Goal: Task Accomplishment & Management: Use online tool/utility

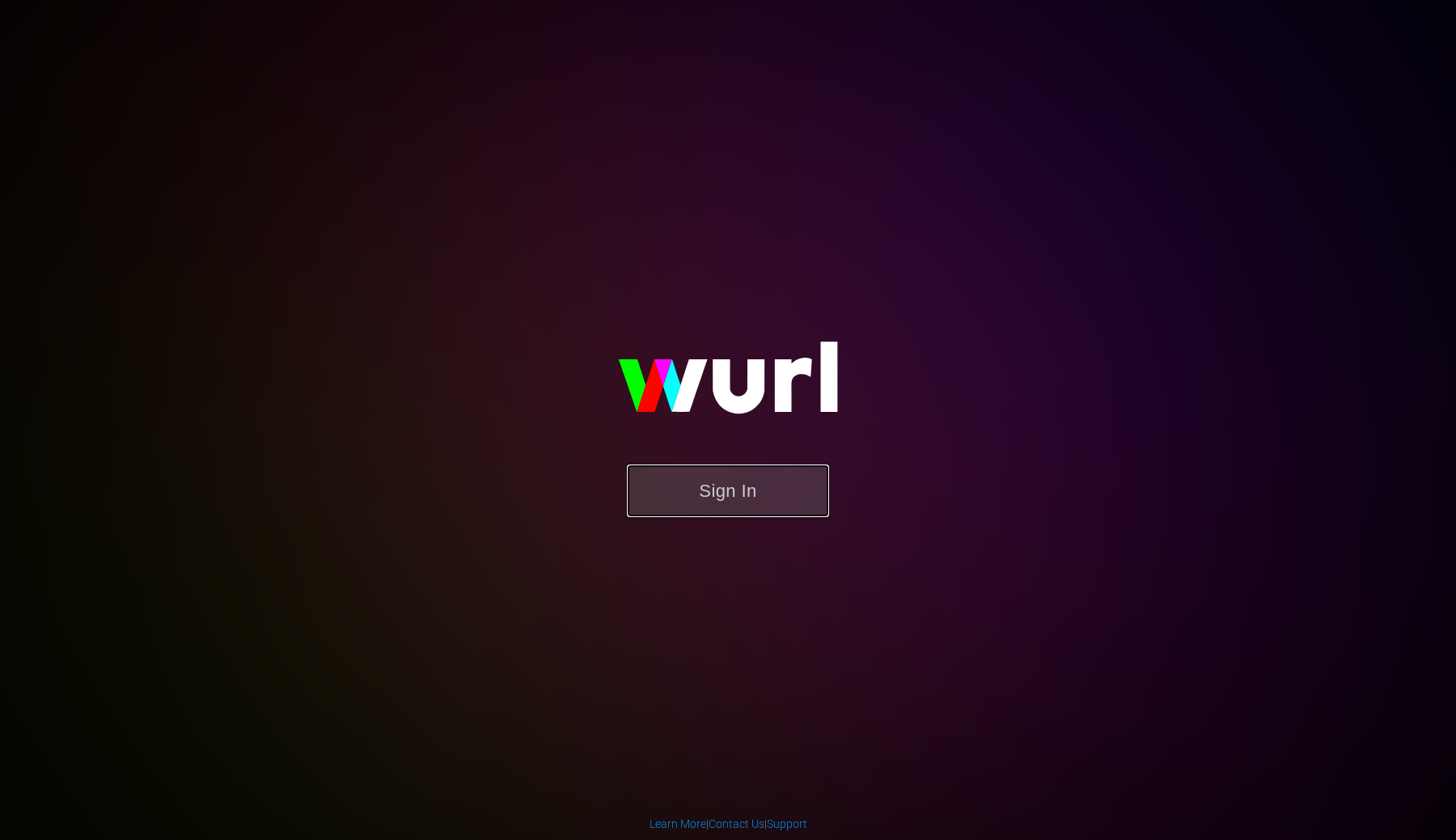
click at [689, 488] on button "Sign In" at bounding box center [728, 490] width 202 height 53
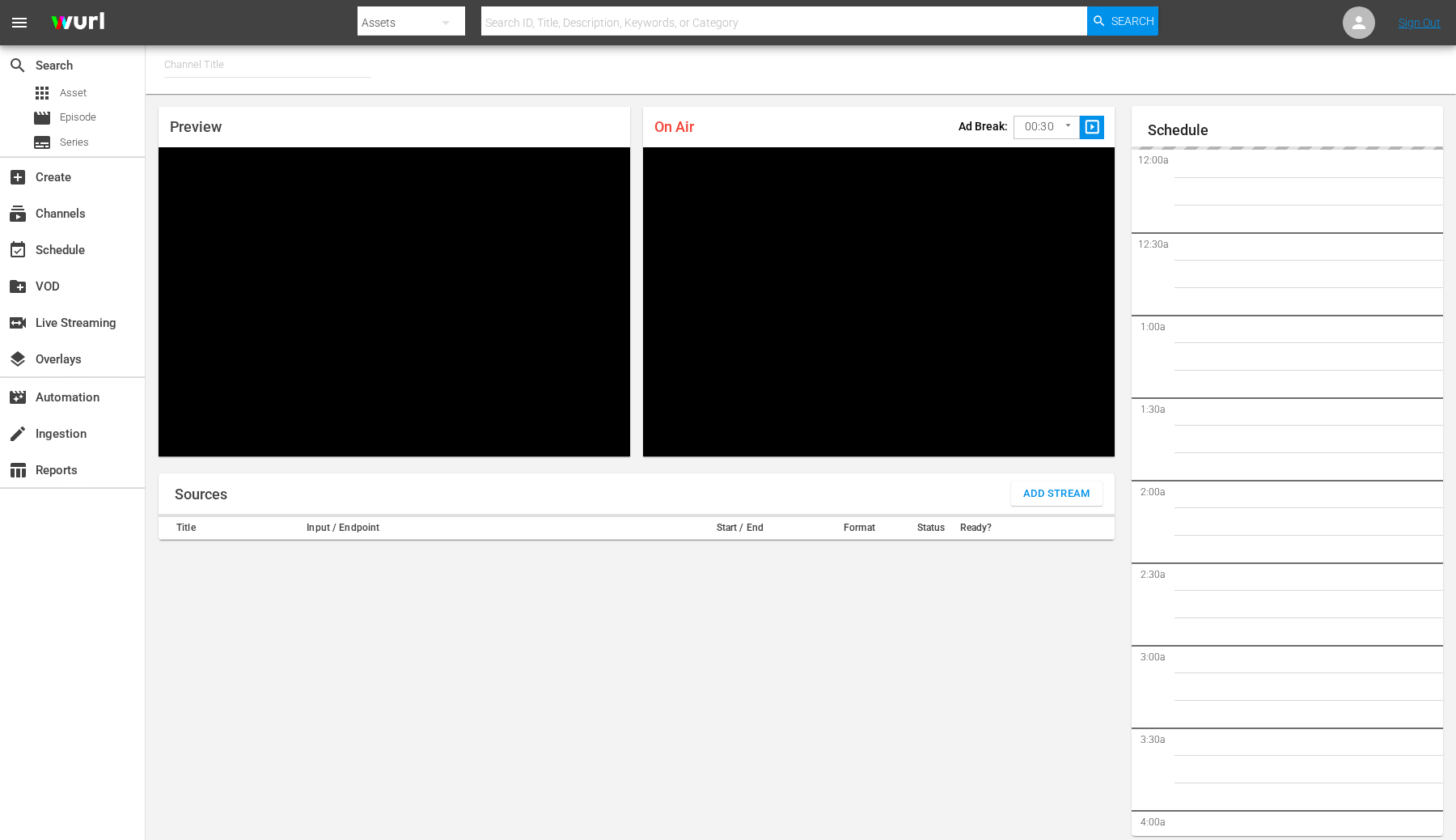
type input "FIFA+ English Global (1781)"
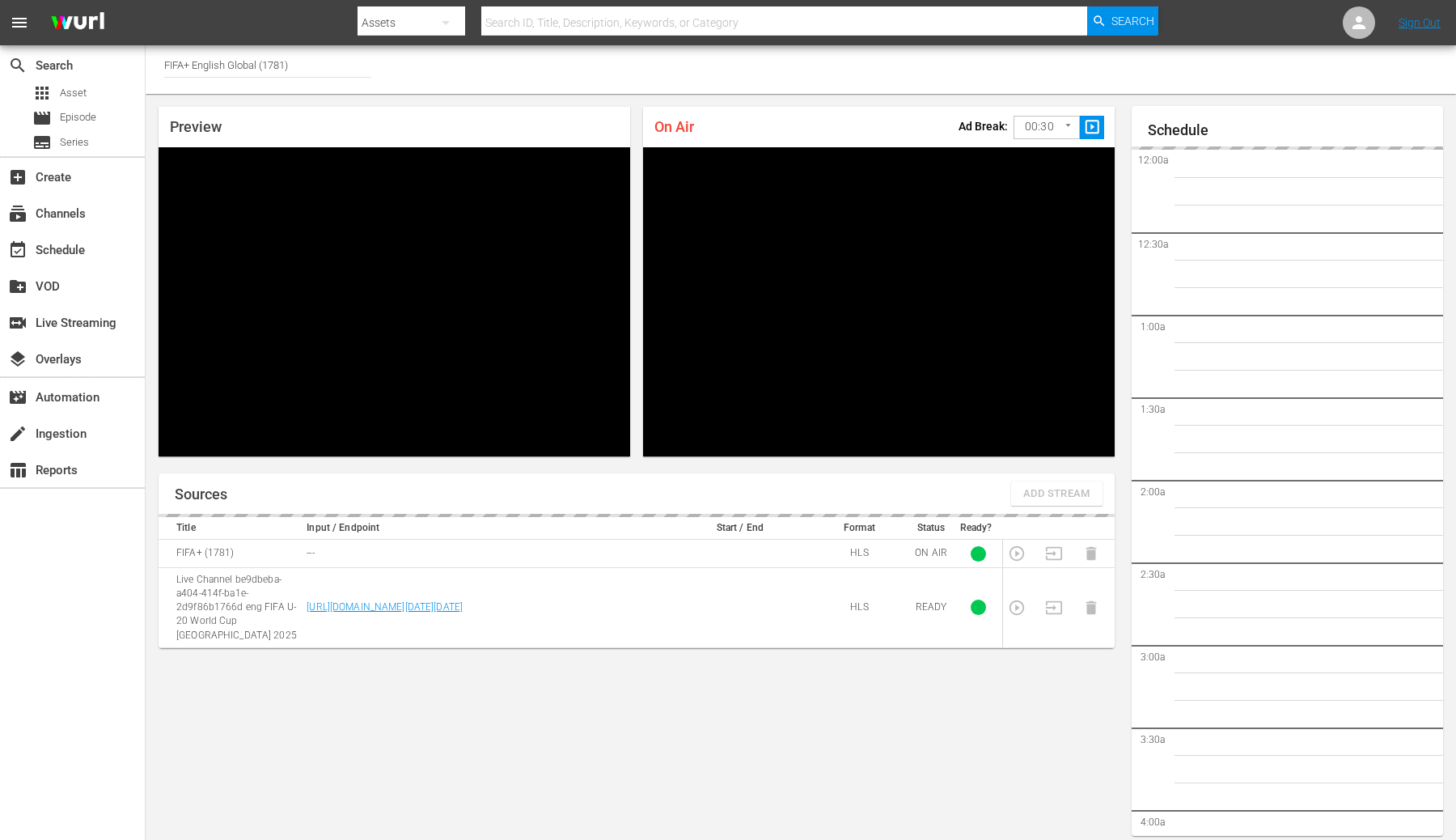
scroll to position [9, 0]
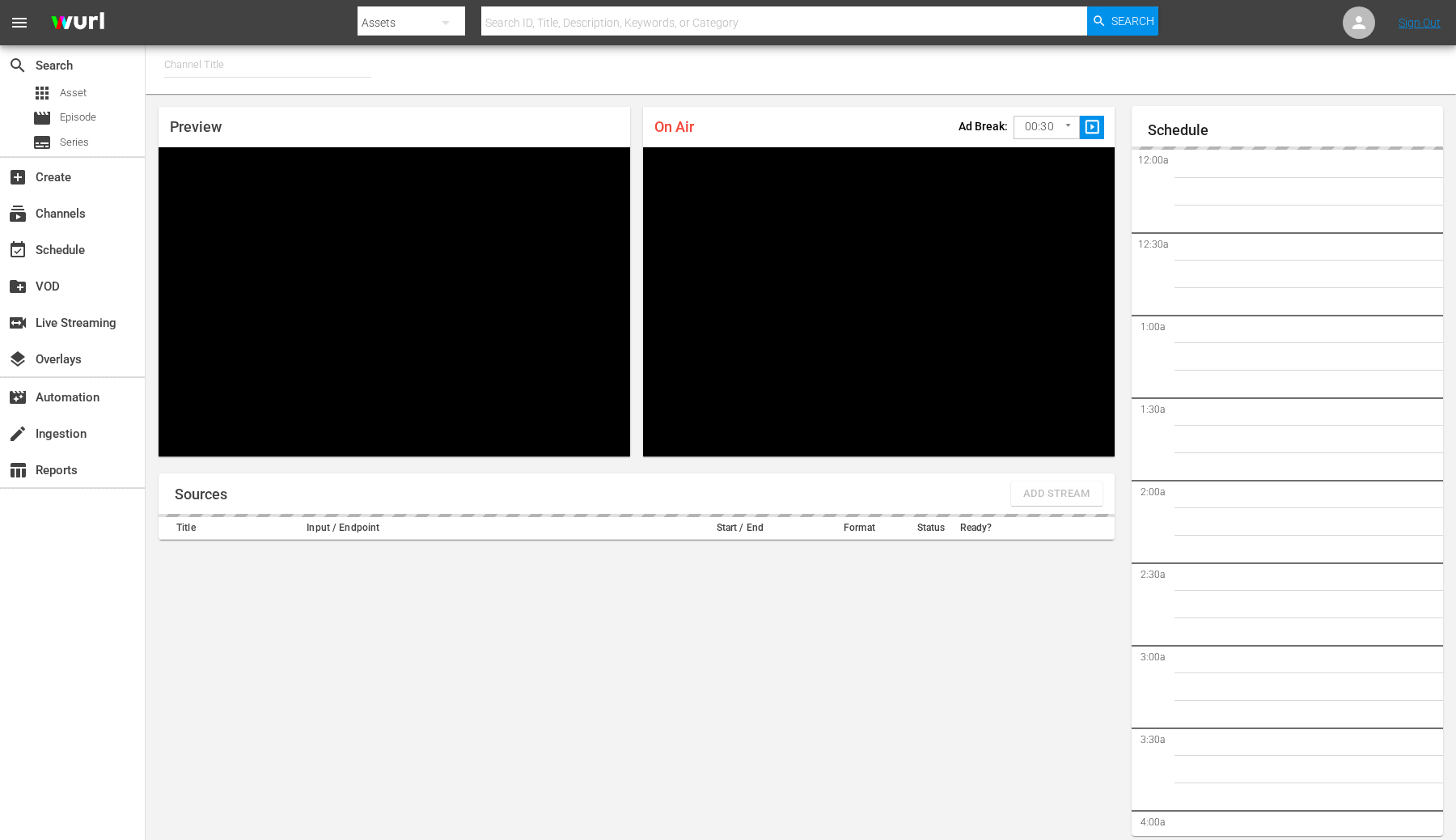
type input "FIFA+ English Global (1781)"
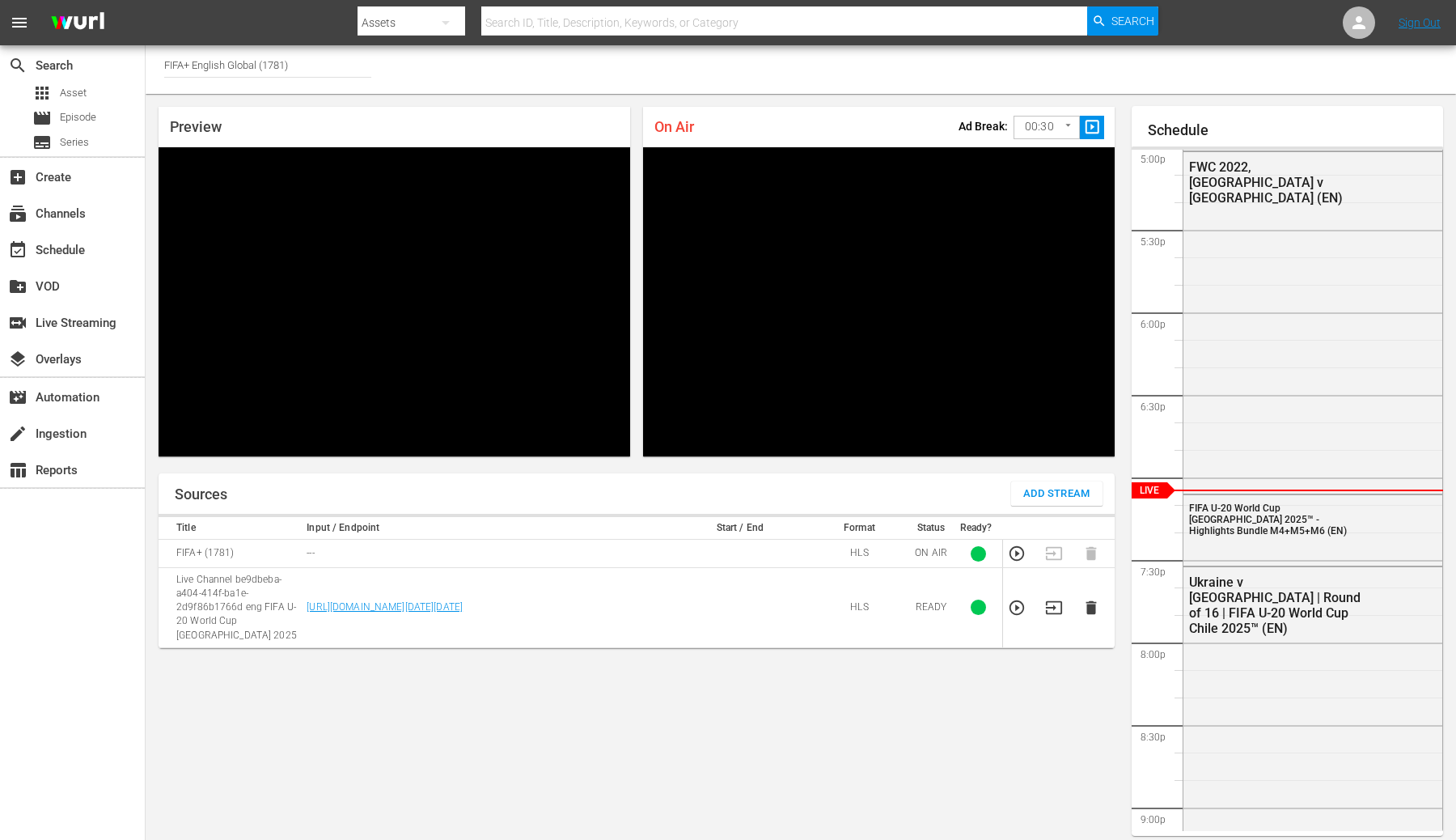
click at [1056, 121] on body "menu Search By Assets Search ID, Title, Description, Keywords, or Category Sear…" at bounding box center [728, 420] width 1456 height 840
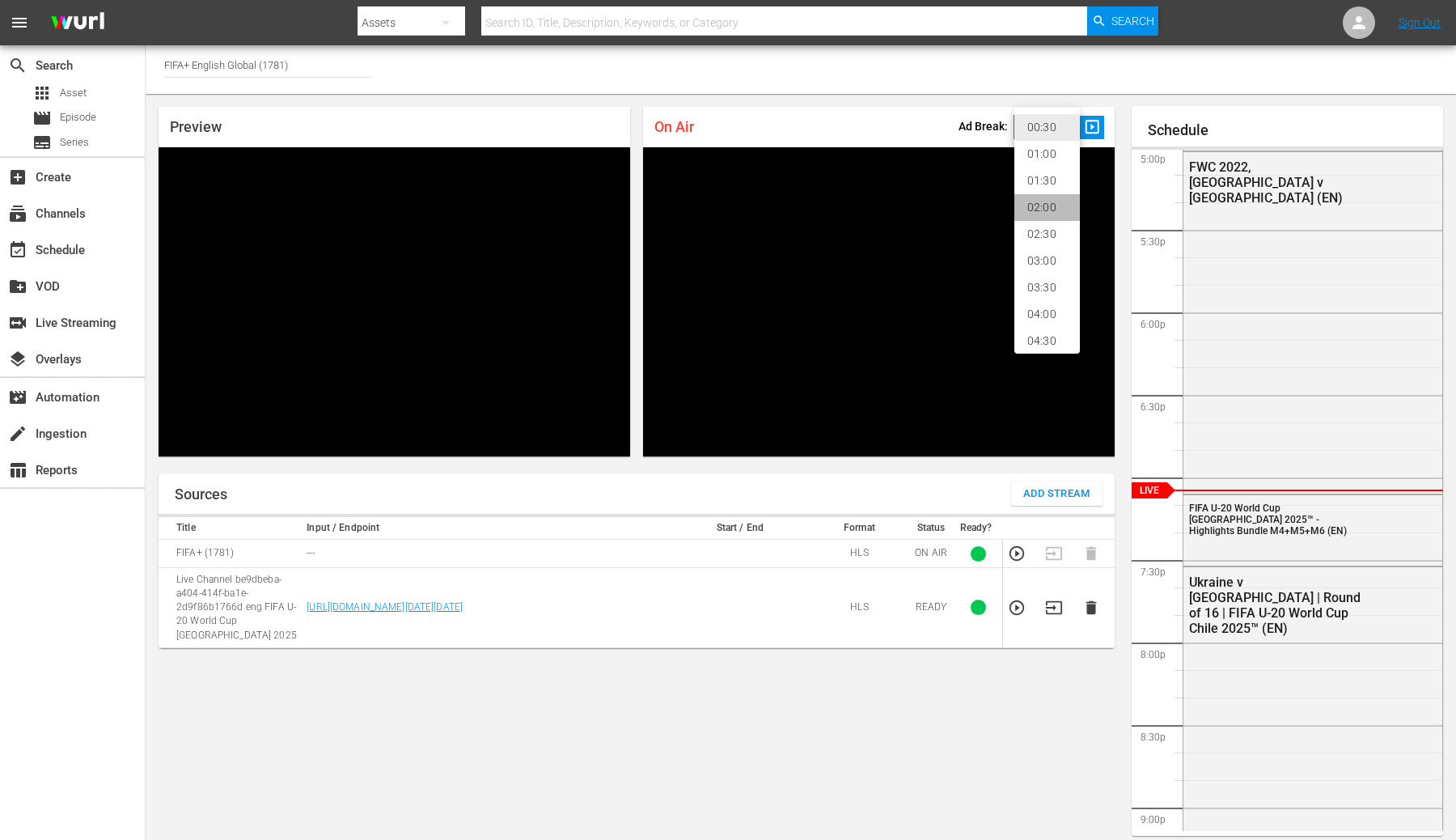
click at [1043, 213] on li "02:00" at bounding box center [1047, 208] width 66 height 27
type input "120"
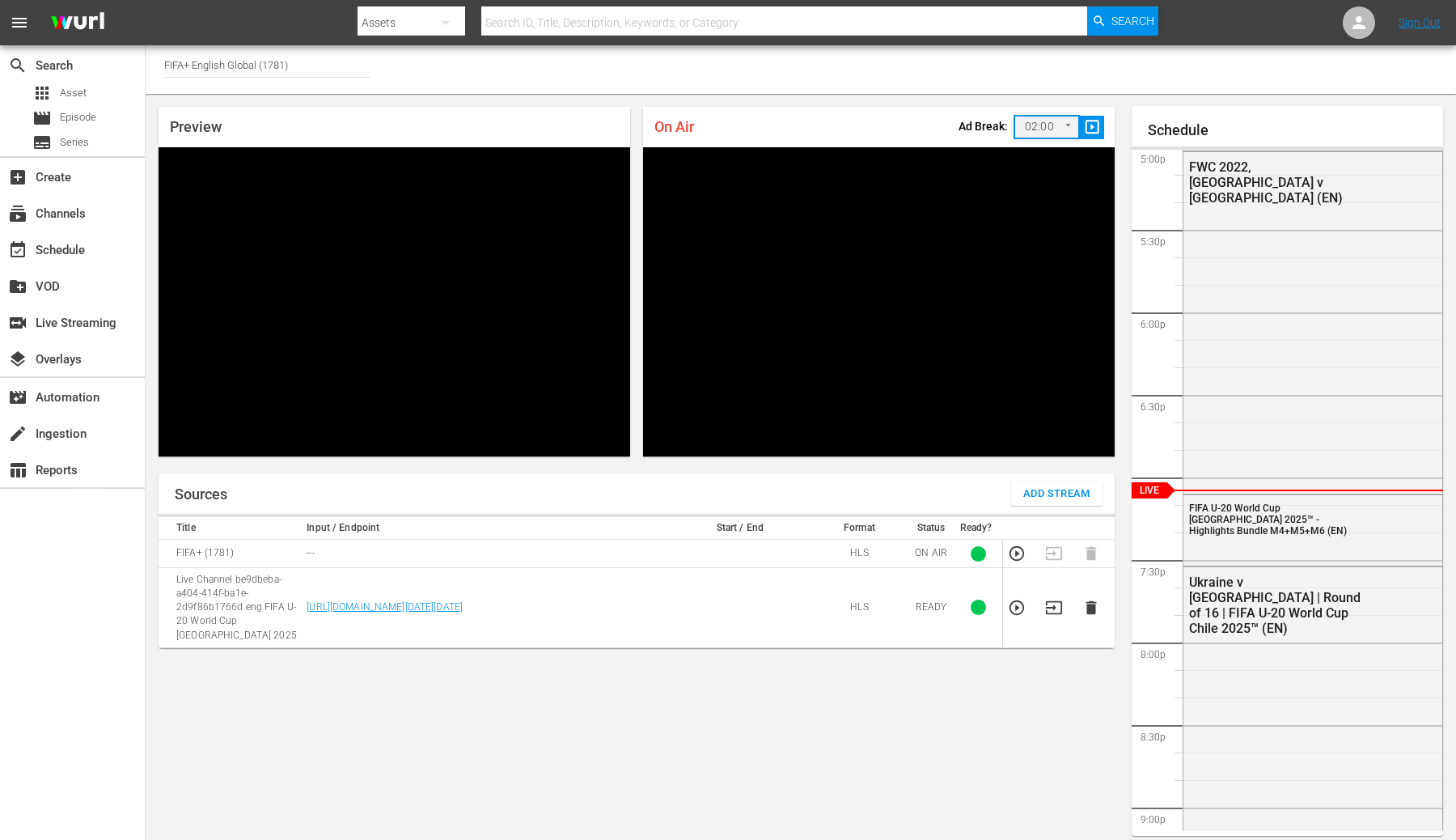
scroll to position [9, 0]
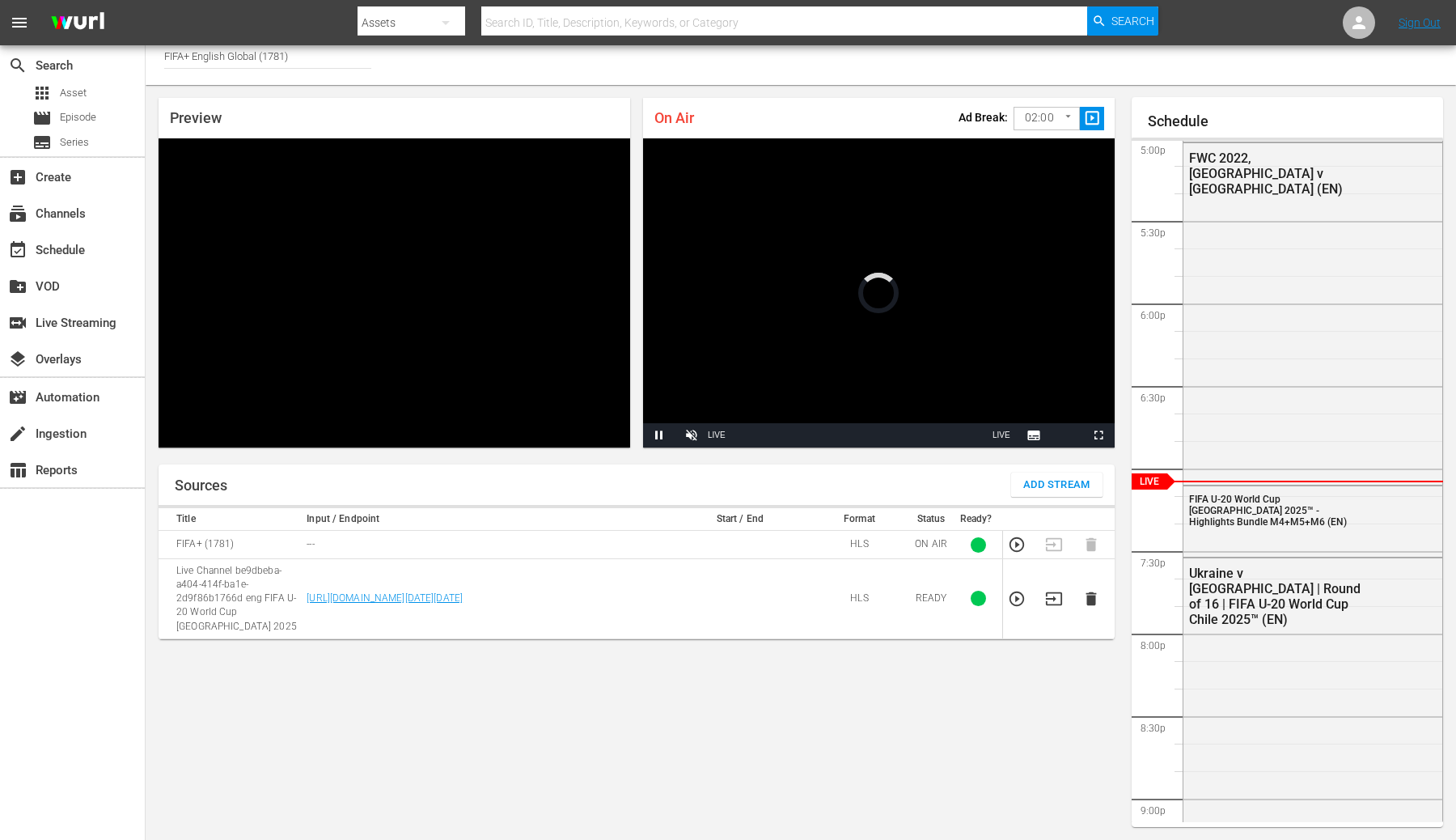
click at [1046, 591] on icon "button" at bounding box center [1054, 599] width 18 height 18
click at [1009, 601] on td at bounding box center [1021, 599] width 37 height 80
click at [1020, 601] on icon "button" at bounding box center [1017, 599] width 18 height 18
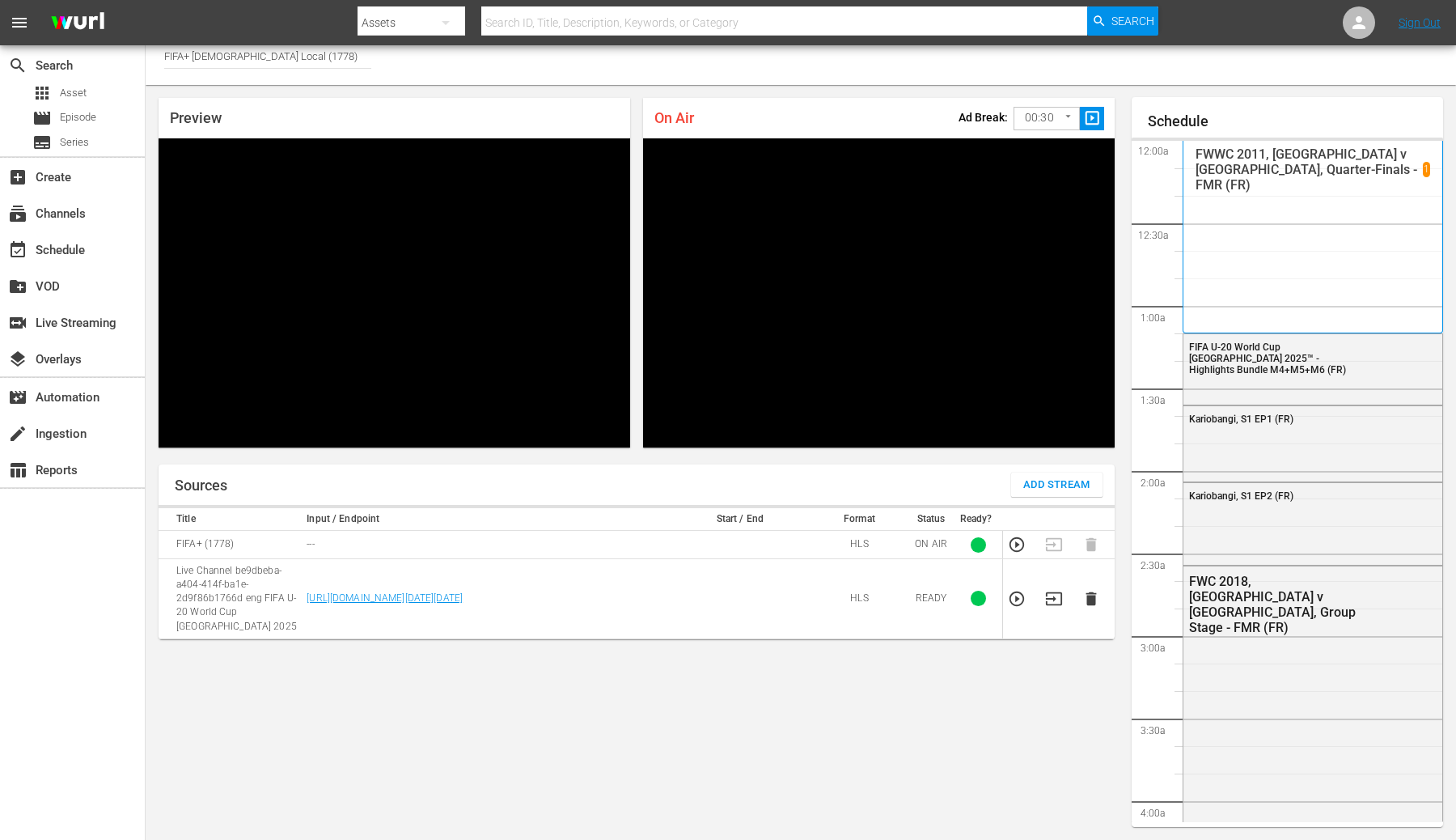
scroll to position [2811, 0]
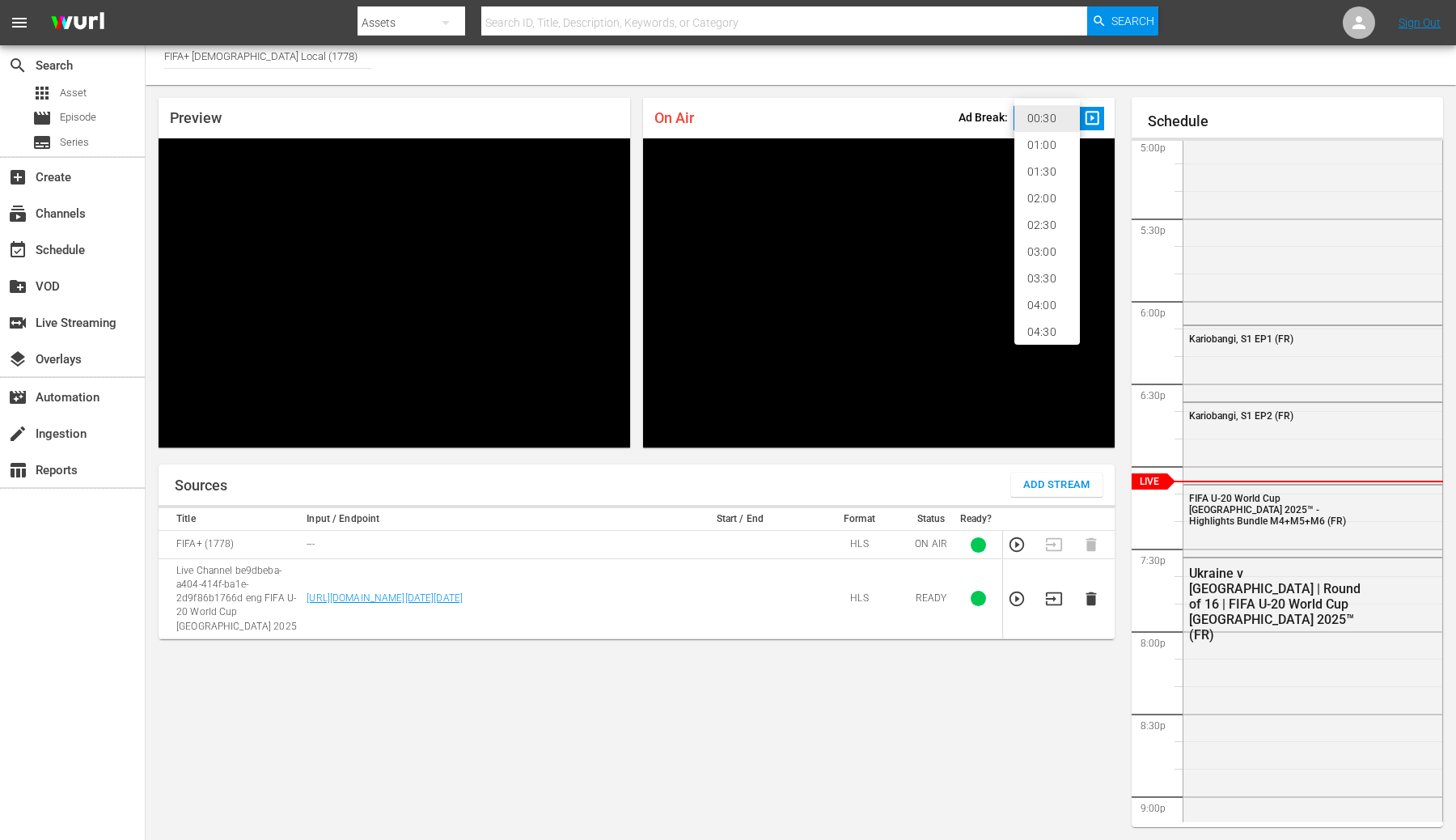
click at [1066, 117] on body "menu Search By Assets Search ID, Title, Description, Keywords, or Category Sear…" at bounding box center [728, 411] width 1456 height 840
click at [1040, 202] on li "02:00" at bounding box center [1047, 199] width 66 height 27
type input "120"
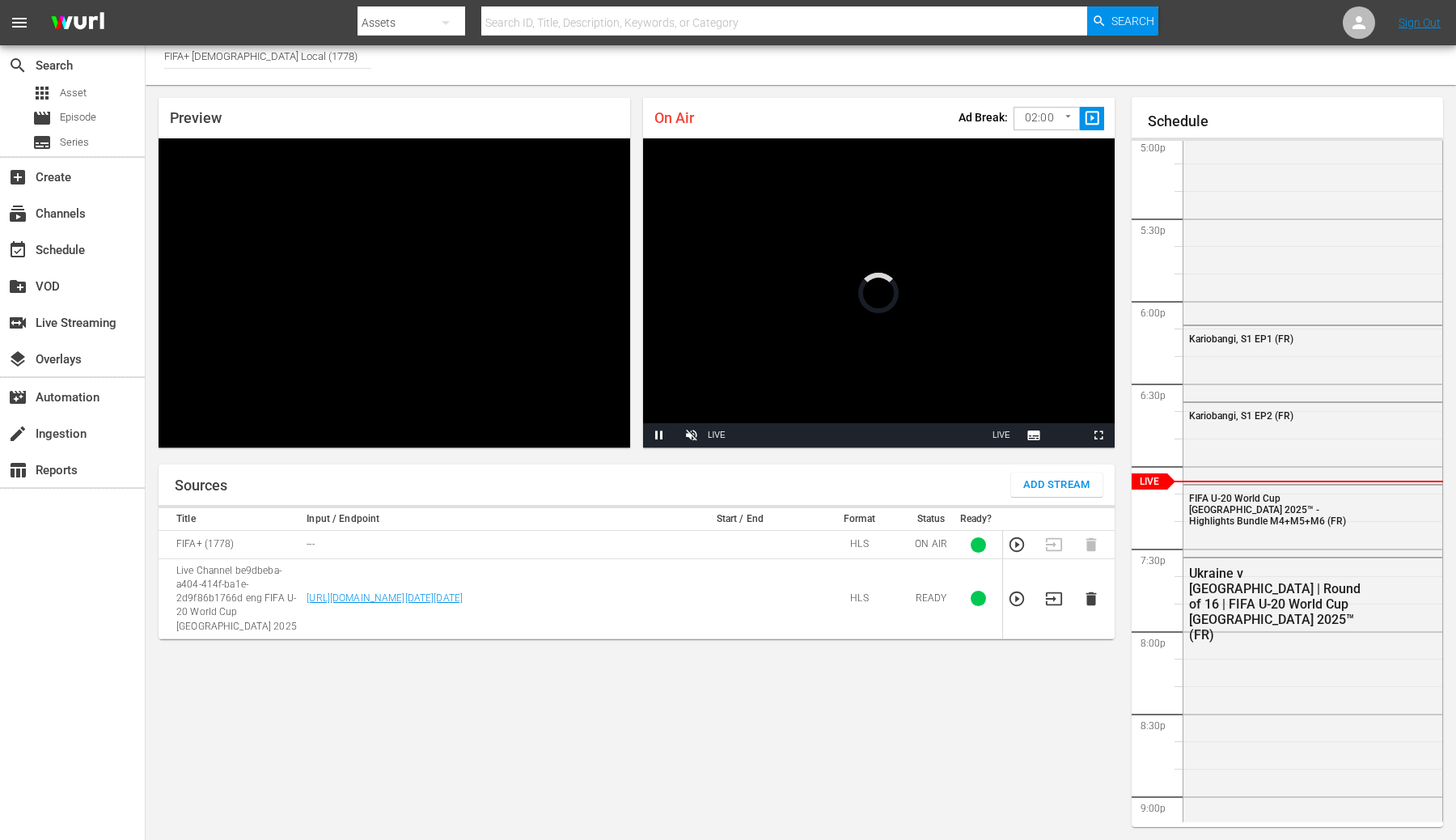
click at [1056, 590] on icon "button" at bounding box center [1054, 599] width 18 height 18
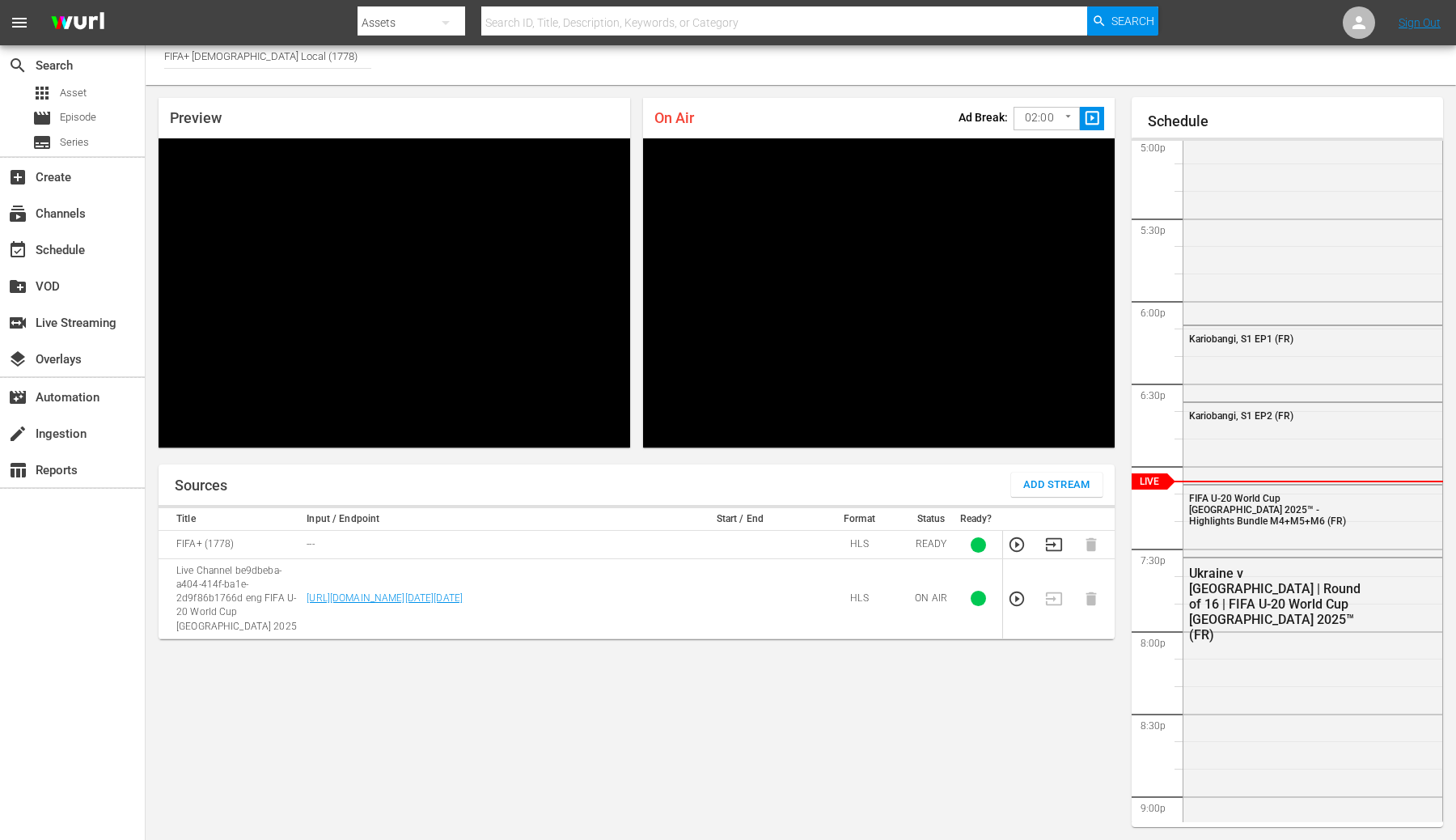
click at [1013, 594] on icon "button" at bounding box center [1017, 599] width 18 height 18
click at [1069, 83] on div "Channel Title FIFA+ French Local (1778)" at bounding box center [801, 61] width 1310 height 49
click at [1091, 114] on span "slideshow_sharp" at bounding box center [1092, 118] width 19 height 19
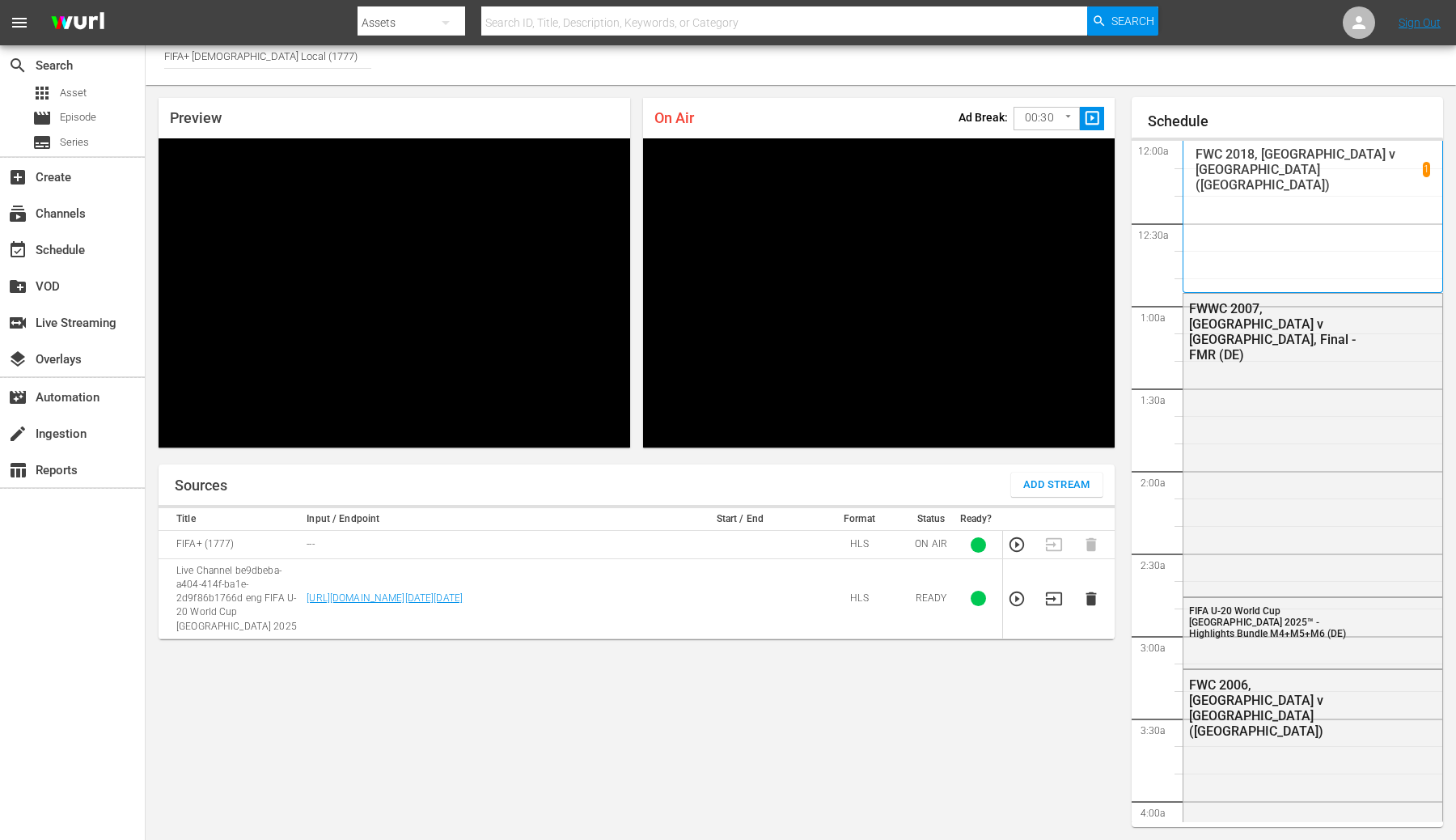
scroll to position [9, 0]
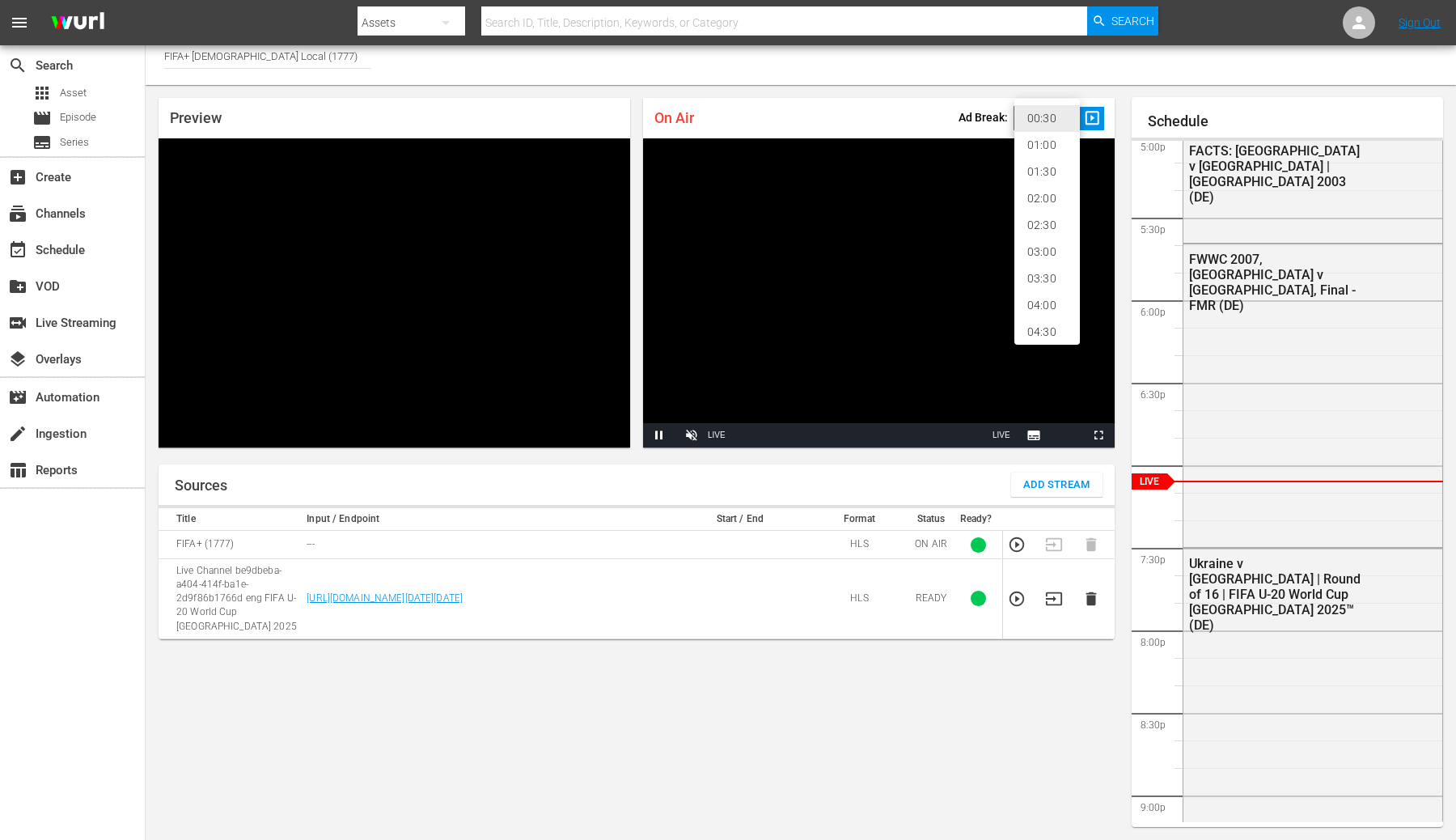
click at [1061, 125] on body "menu Search By Assets Search ID, Title, Description, Keywords, or Category Sear…" at bounding box center [728, 411] width 1456 height 840
click at [1044, 208] on li "02:00" at bounding box center [1047, 199] width 66 height 27
type input "120"
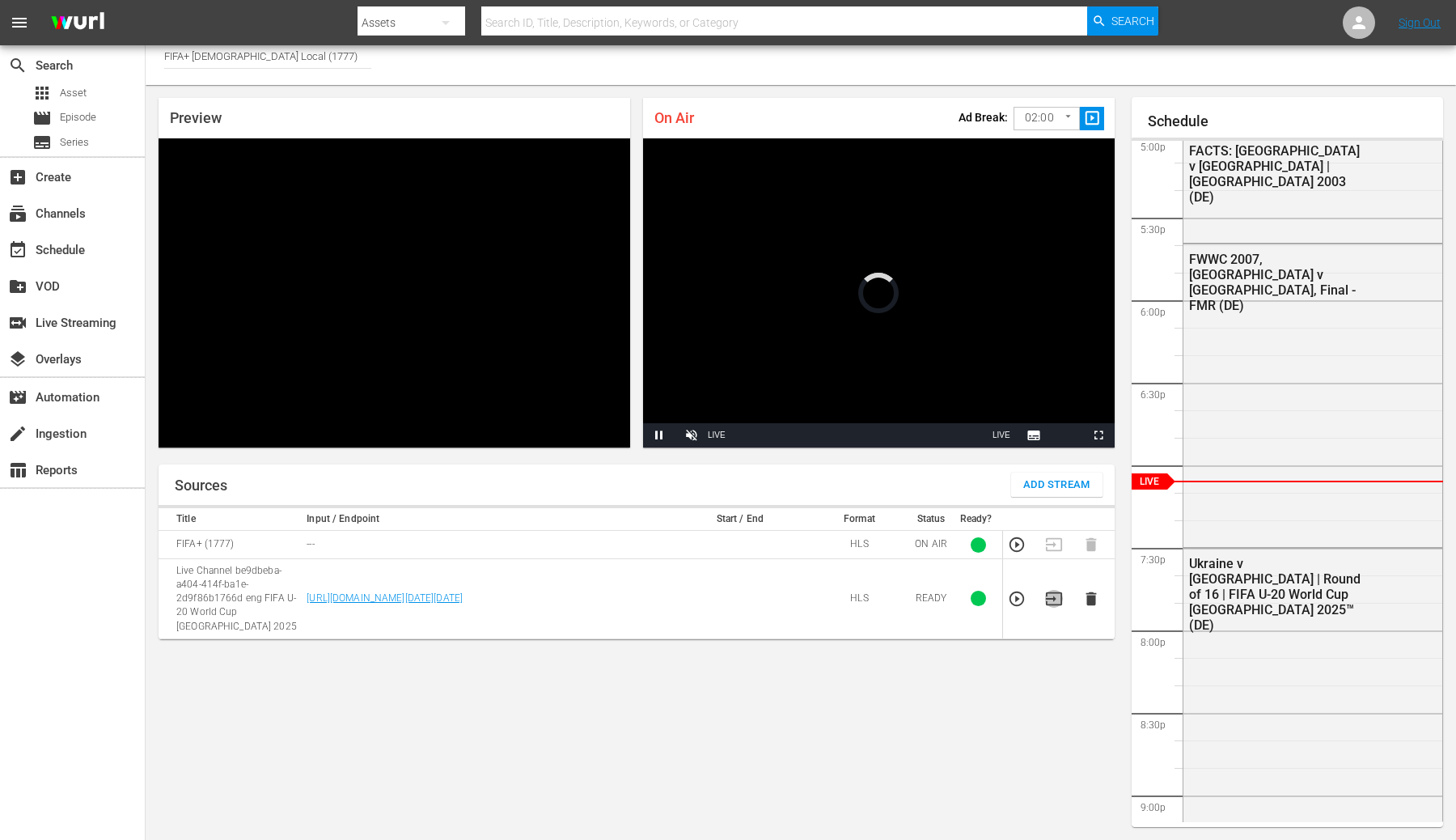
click at [1052, 599] on icon "button" at bounding box center [1054, 599] width 18 height 18
click at [1021, 597] on icon "button" at bounding box center [1017, 599] width 18 height 18
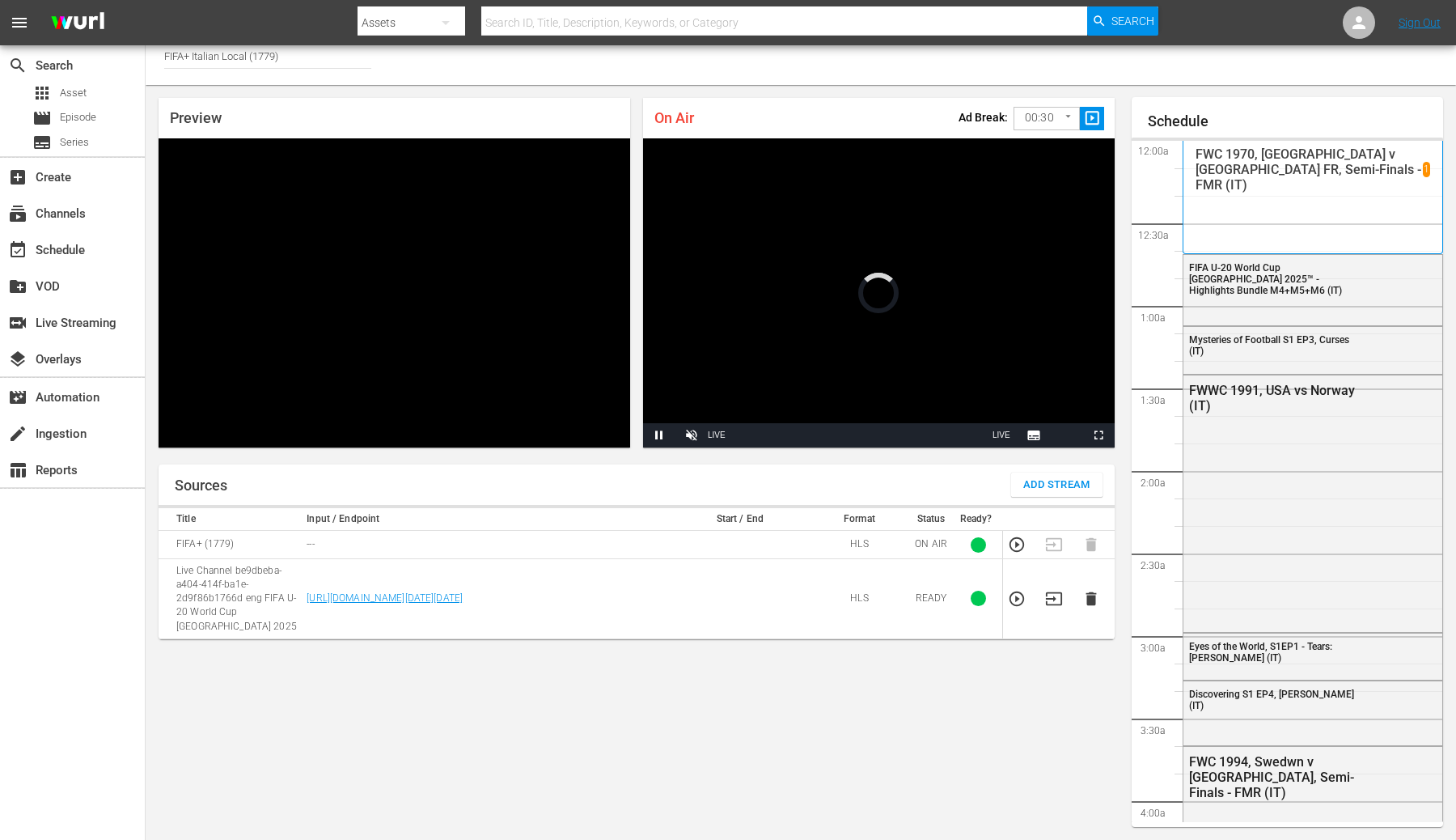
scroll to position [9, 0]
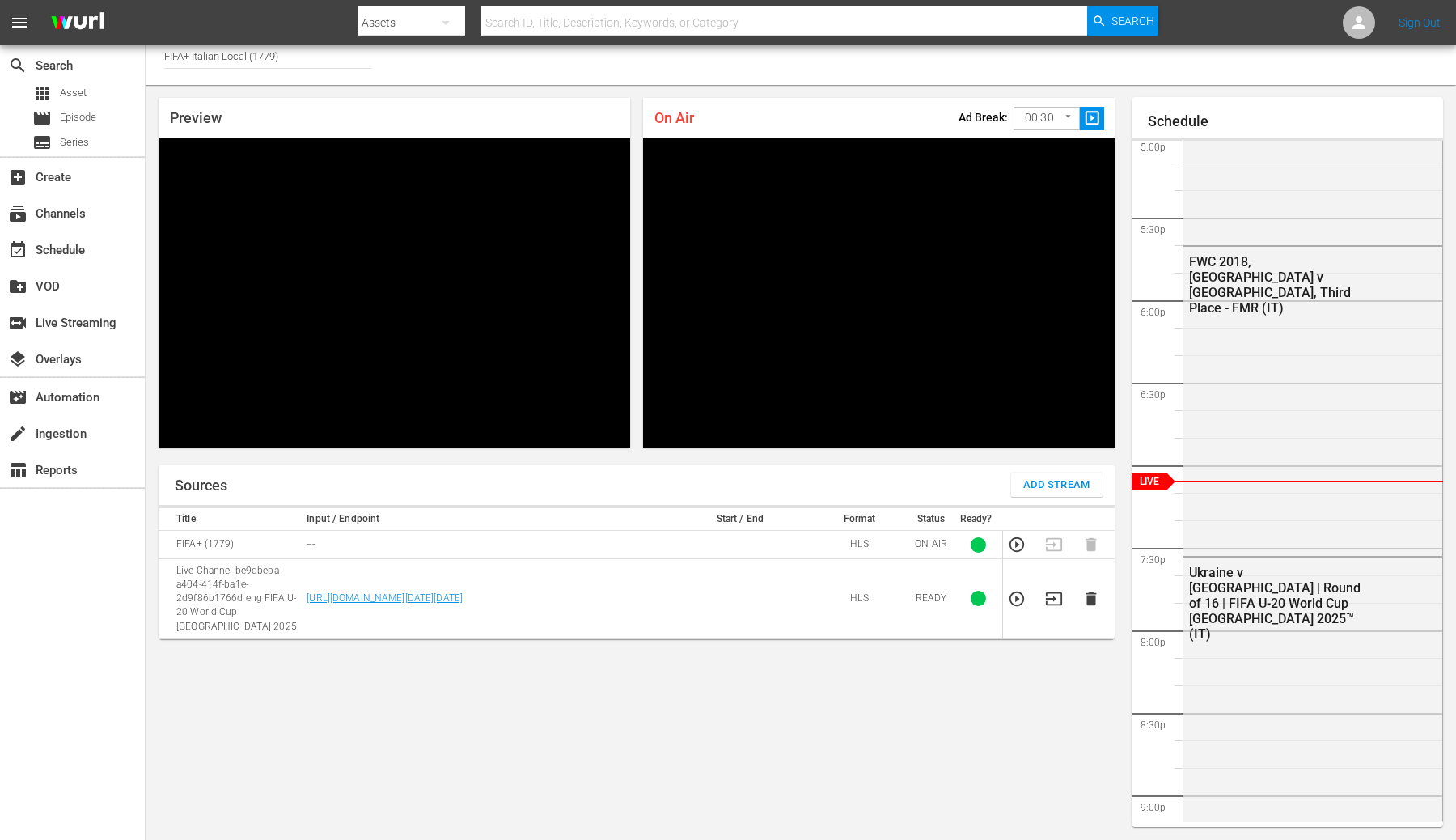
click at [1037, 117] on body "menu Search By Assets Search ID, Title, Description, Keywords, or Category Sear…" at bounding box center [728, 411] width 1456 height 840
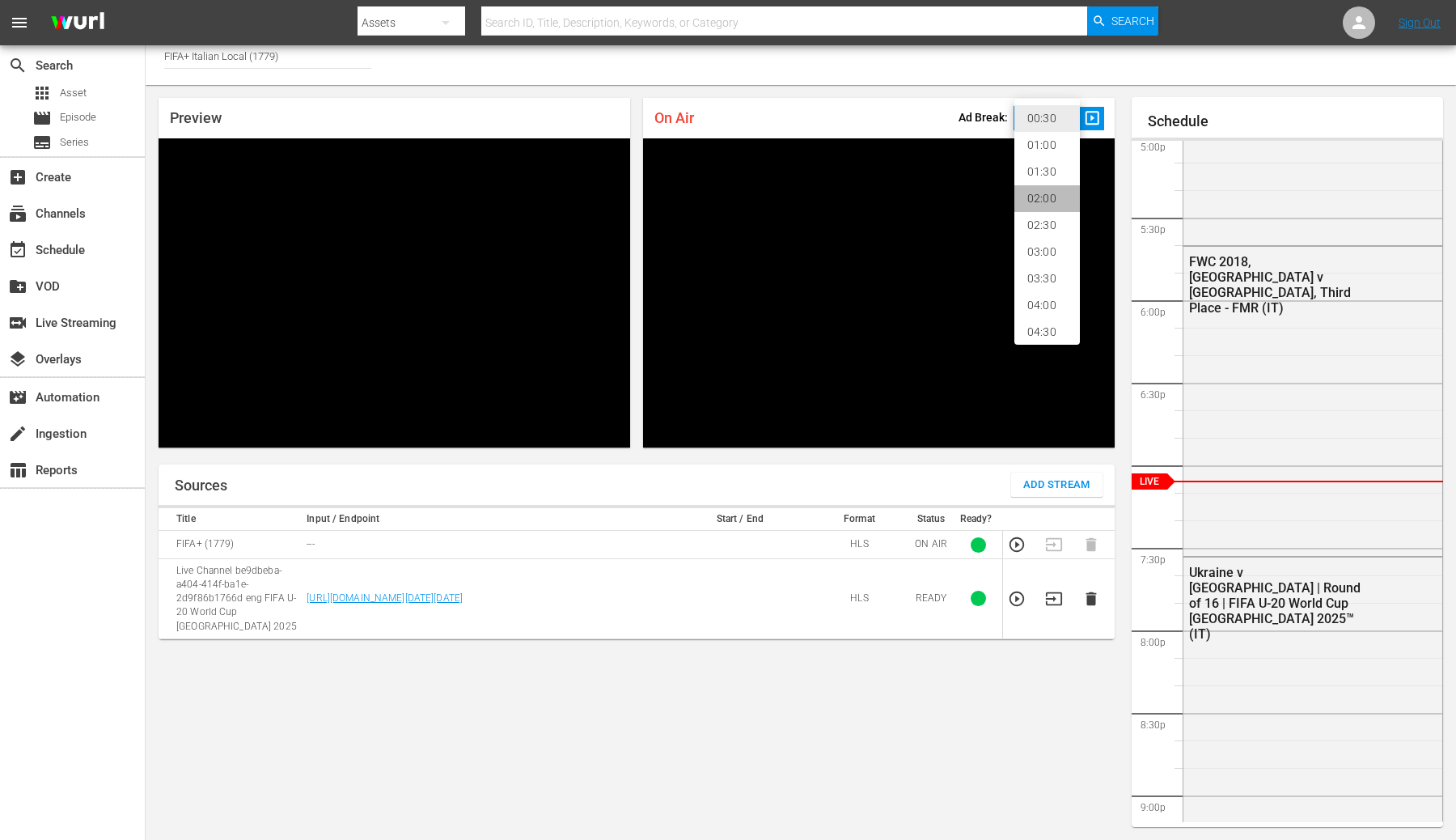
click at [1034, 207] on li "02:00" at bounding box center [1047, 199] width 66 height 27
type input "120"
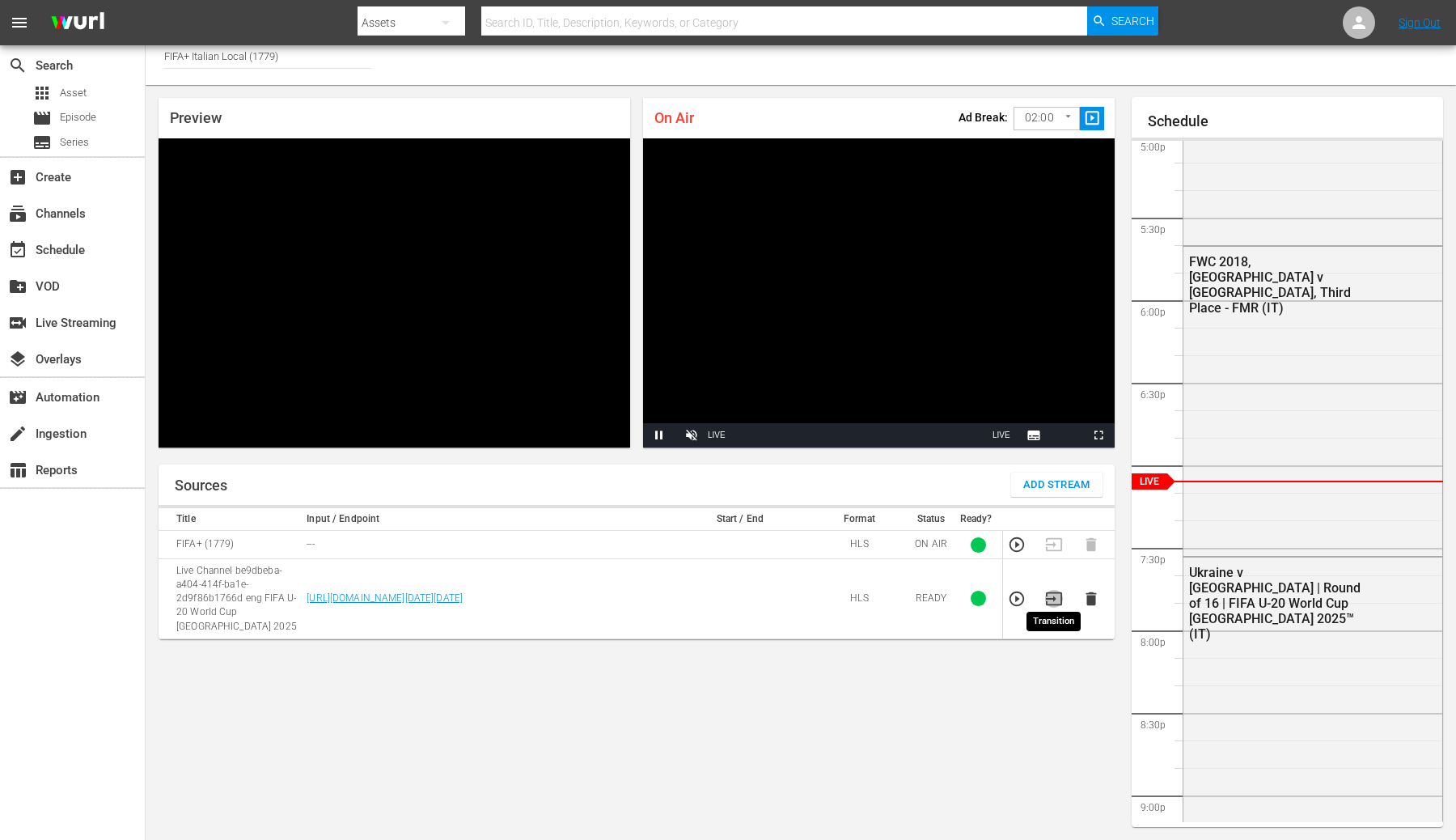
click at [1047, 593] on icon "button" at bounding box center [1054, 599] width 18 height 18
click at [1008, 594] on icon "button" at bounding box center [1017, 599] width 18 height 18
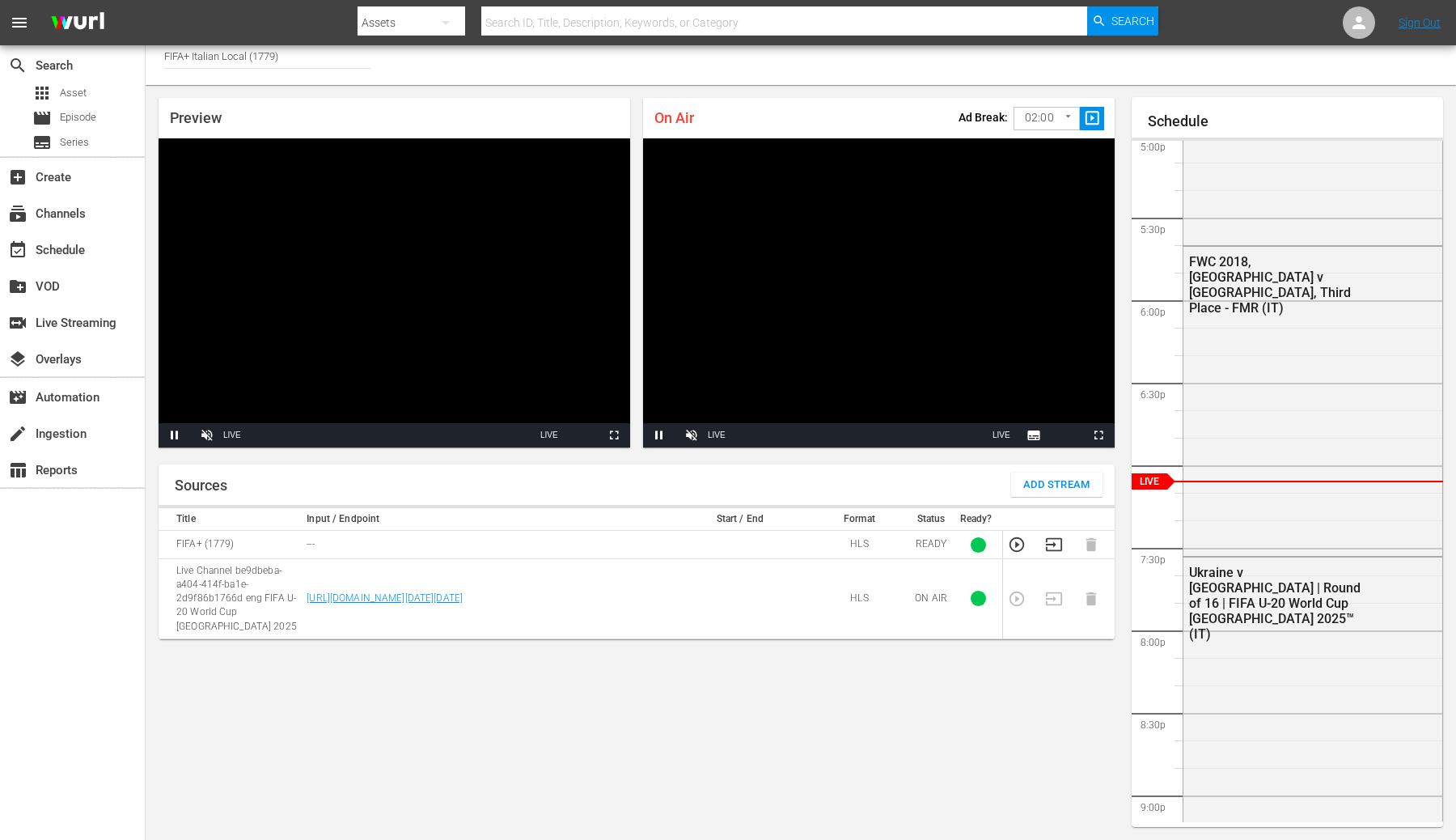
click at [702, 658] on div "Sources Add Stream Title Input / Endpoint Start / End Format Status Ready? FIFA…" at bounding box center [636, 645] width 956 height 362
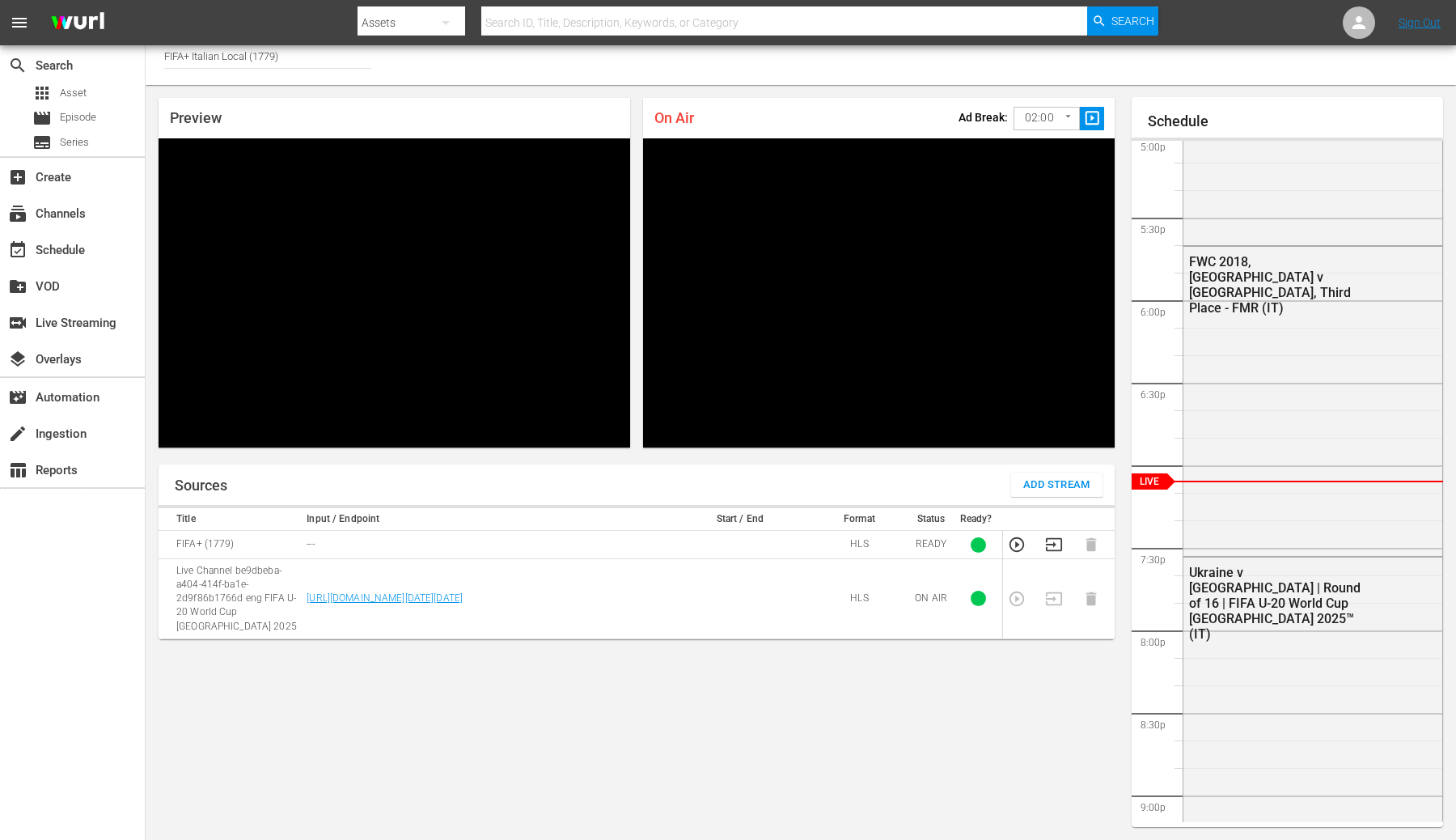
click at [1018, 592] on td at bounding box center [1021, 599] width 37 height 80
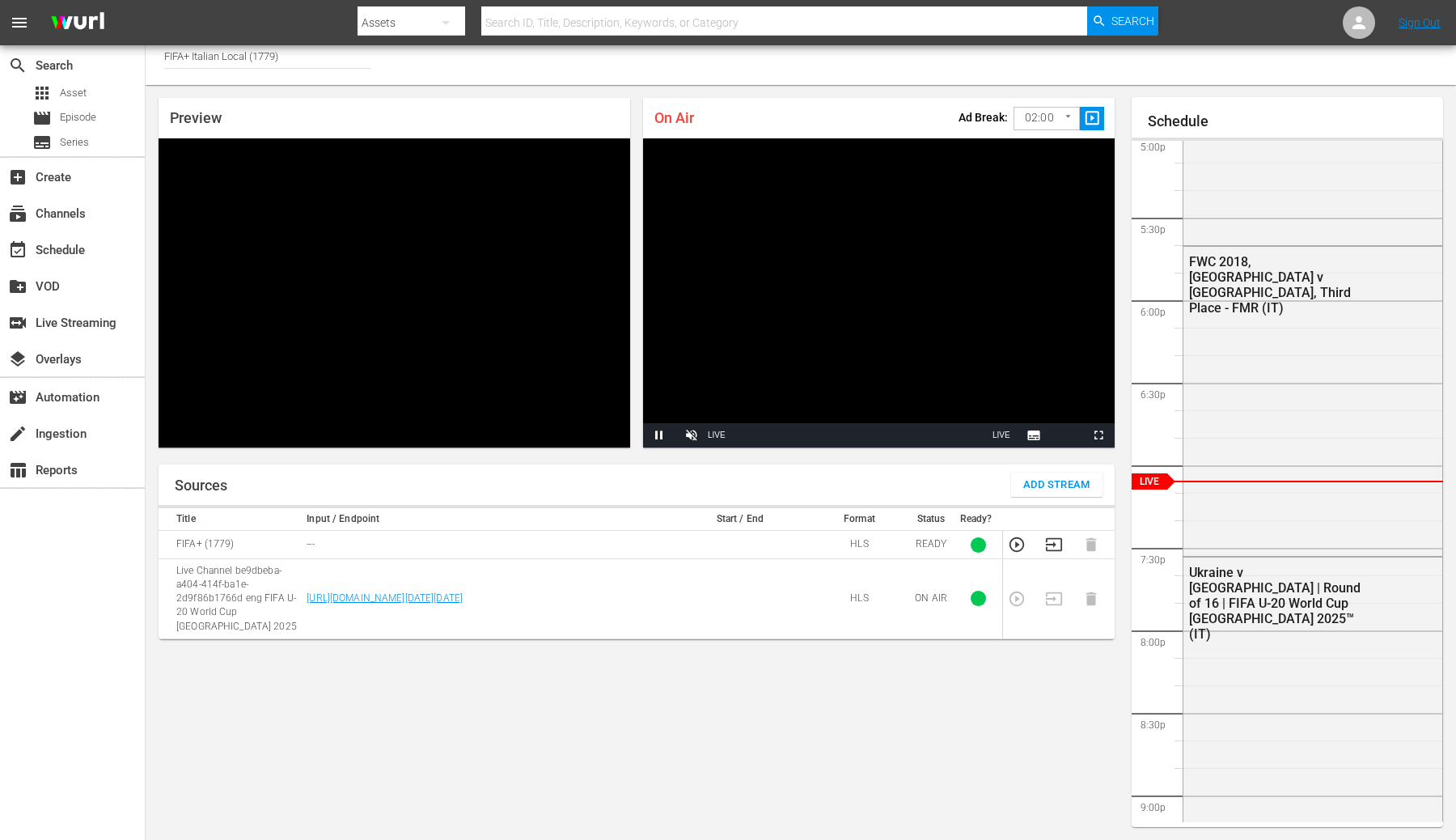
click at [1020, 591] on td at bounding box center [1021, 599] width 37 height 80
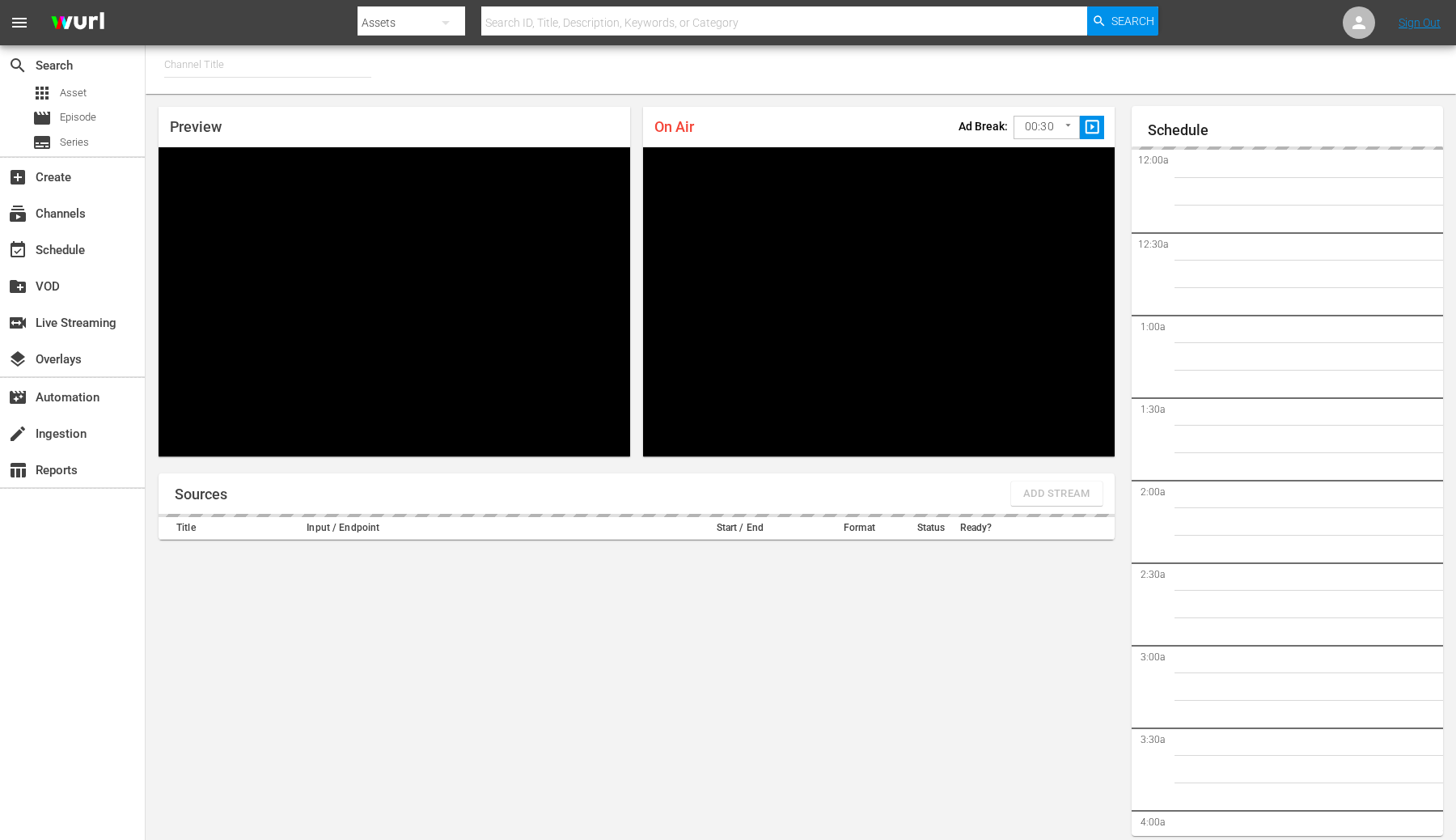
type input "FIFA+ Portuguese Local (1776)"
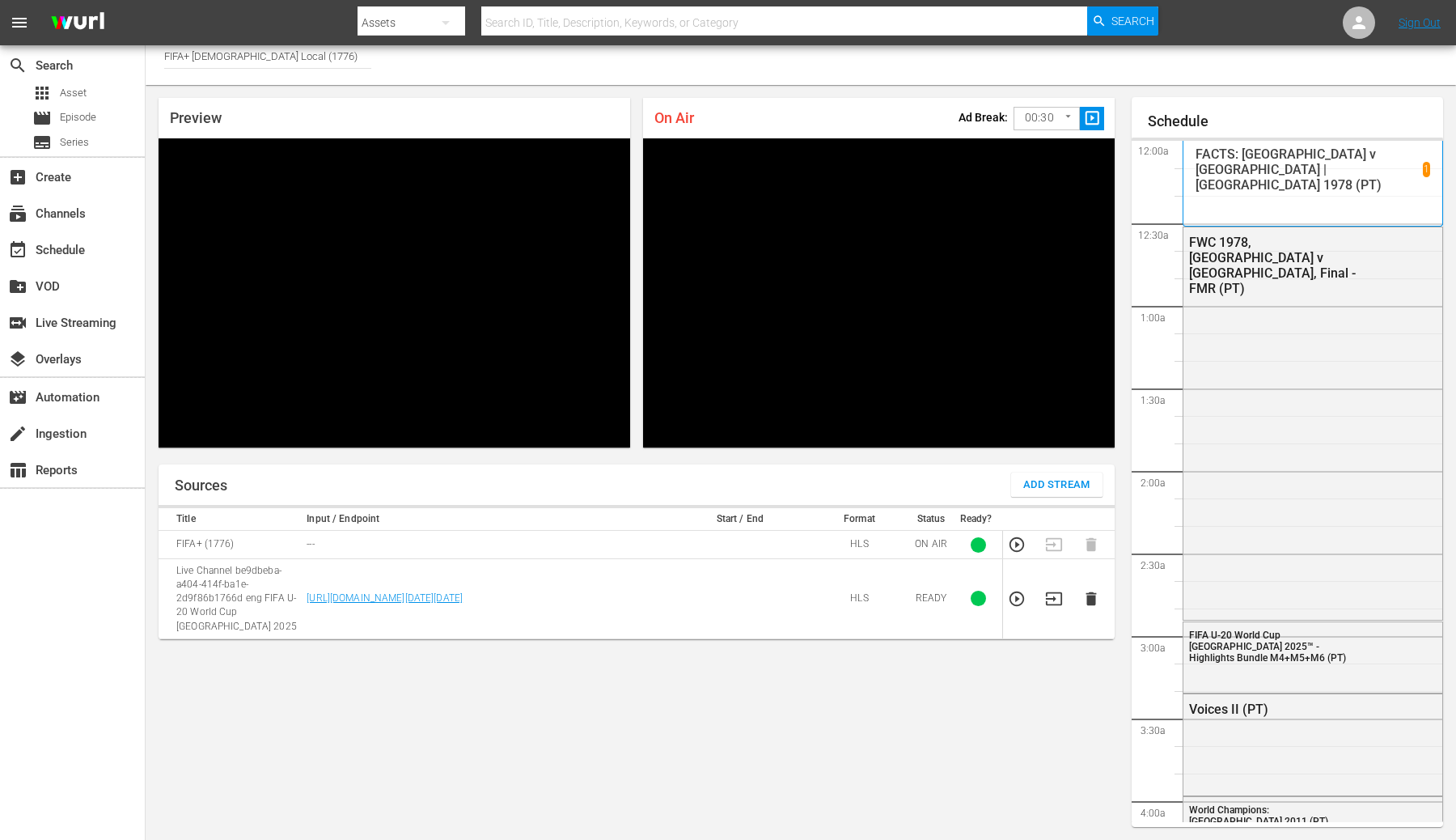
scroll to position [2812, 0]
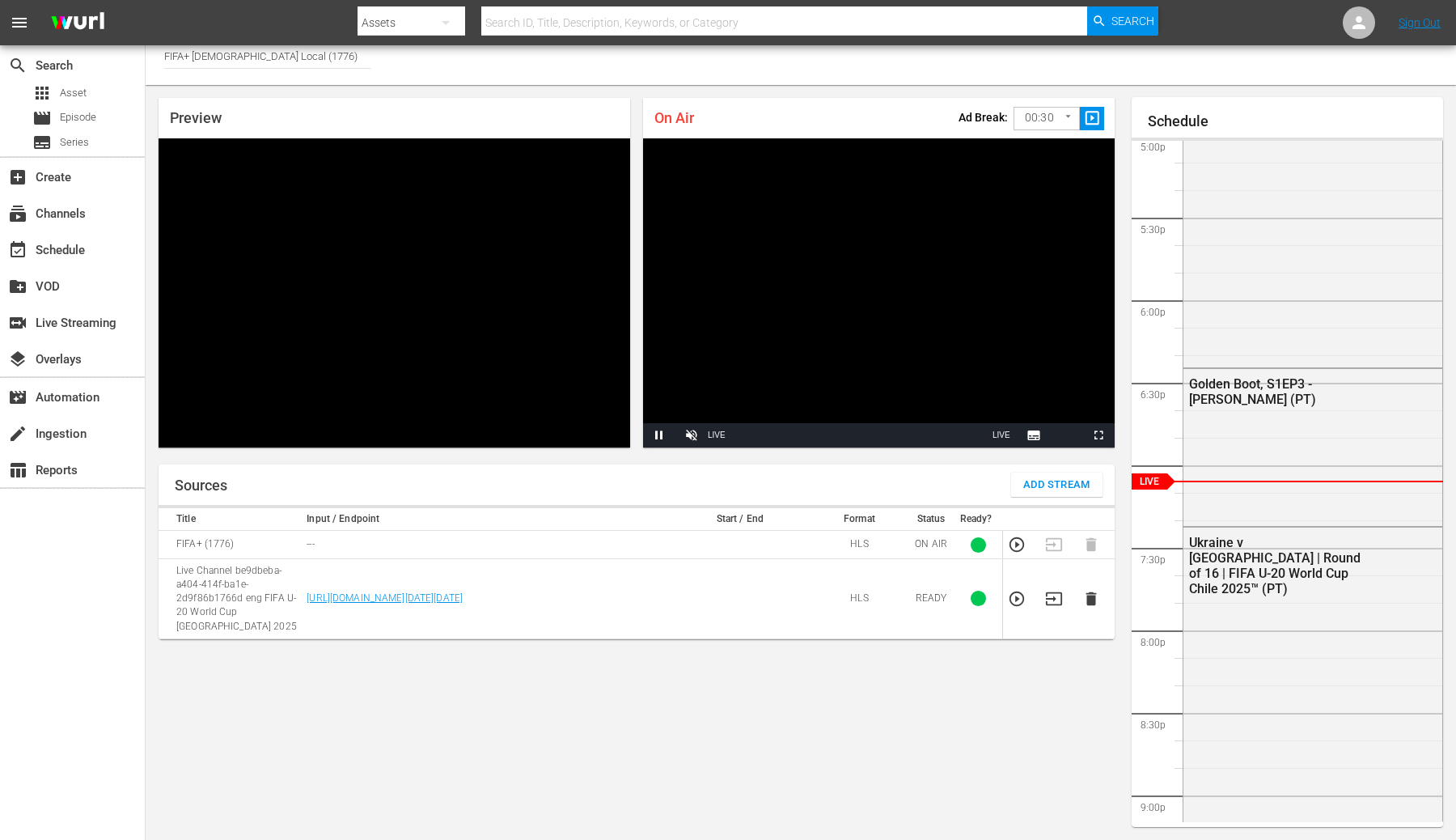
click at [1043, 131] on body "menu Search By Assets Search ID, Title, Description, Keywords, or Category Sear…" at bounding box center [728, 411] width 1456 height 840
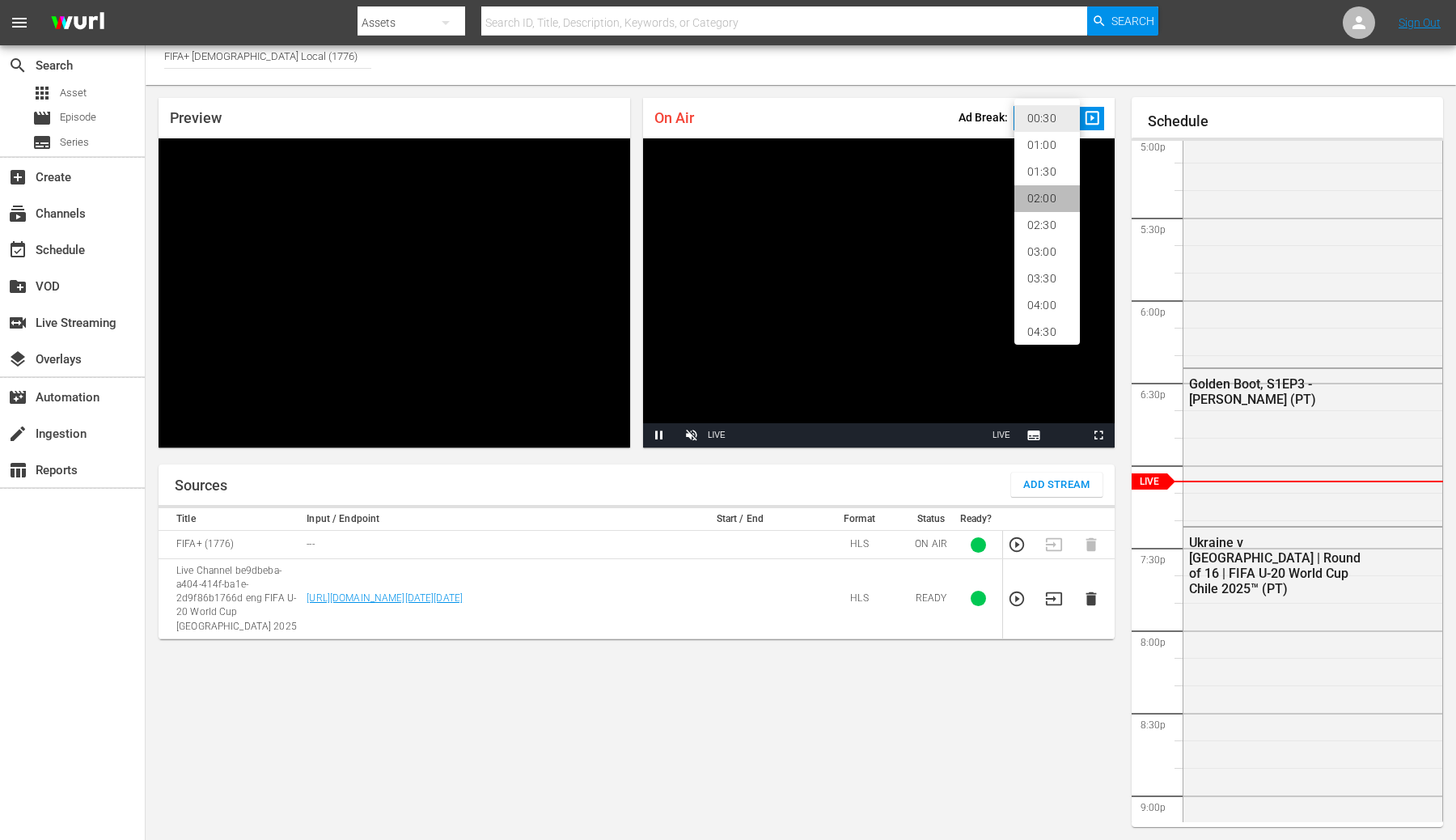
click at [1045, 198] on li "02:00" at bounding box center [1047, 199] width 66 height 27
type input "120"
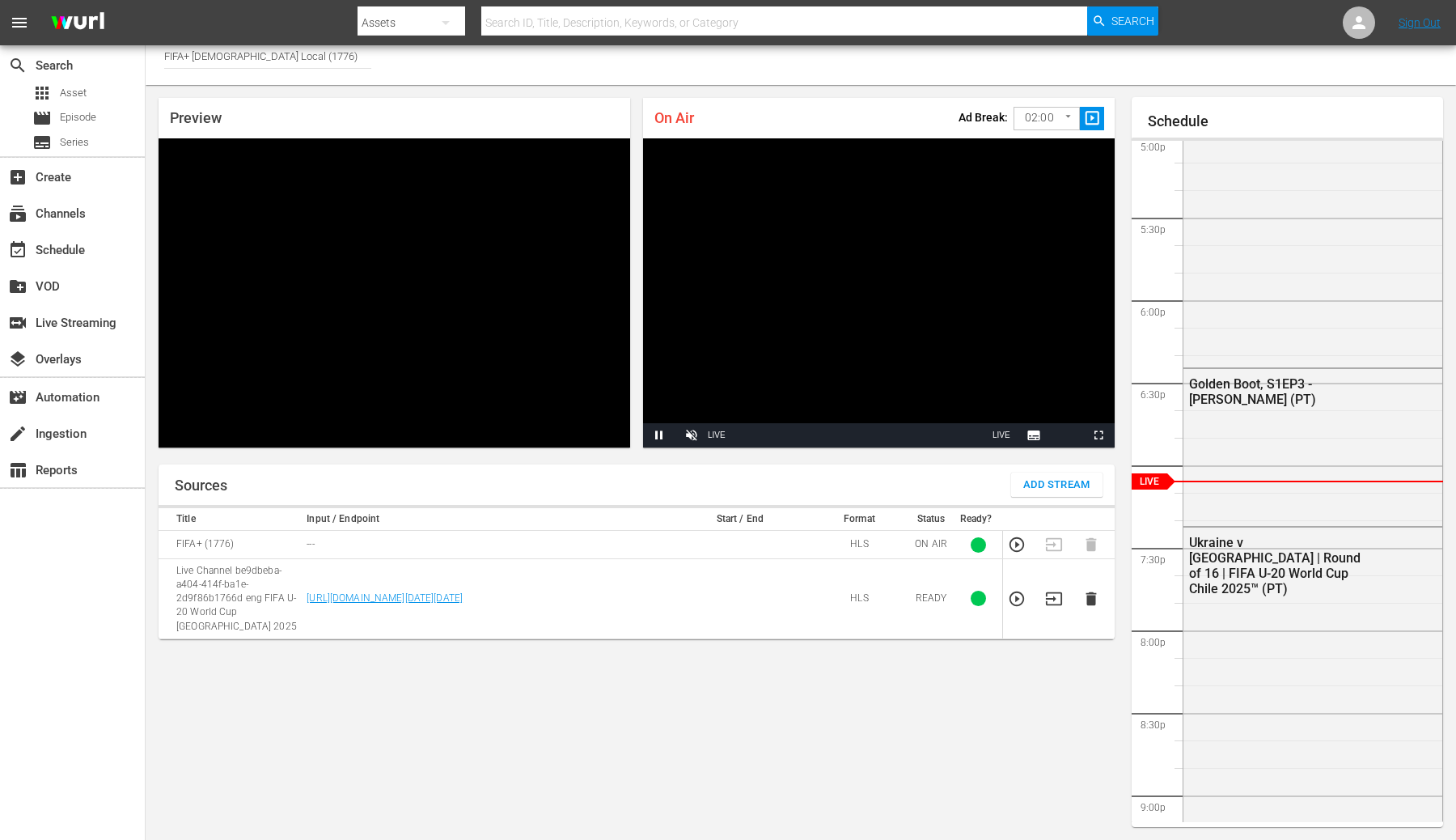
click at [1053, 607] on td at bounding box center [1058, 599] width 37 height 80
click at [1053, 594] on icon "button" at bounding box center [1054, 599] width 18 height 18
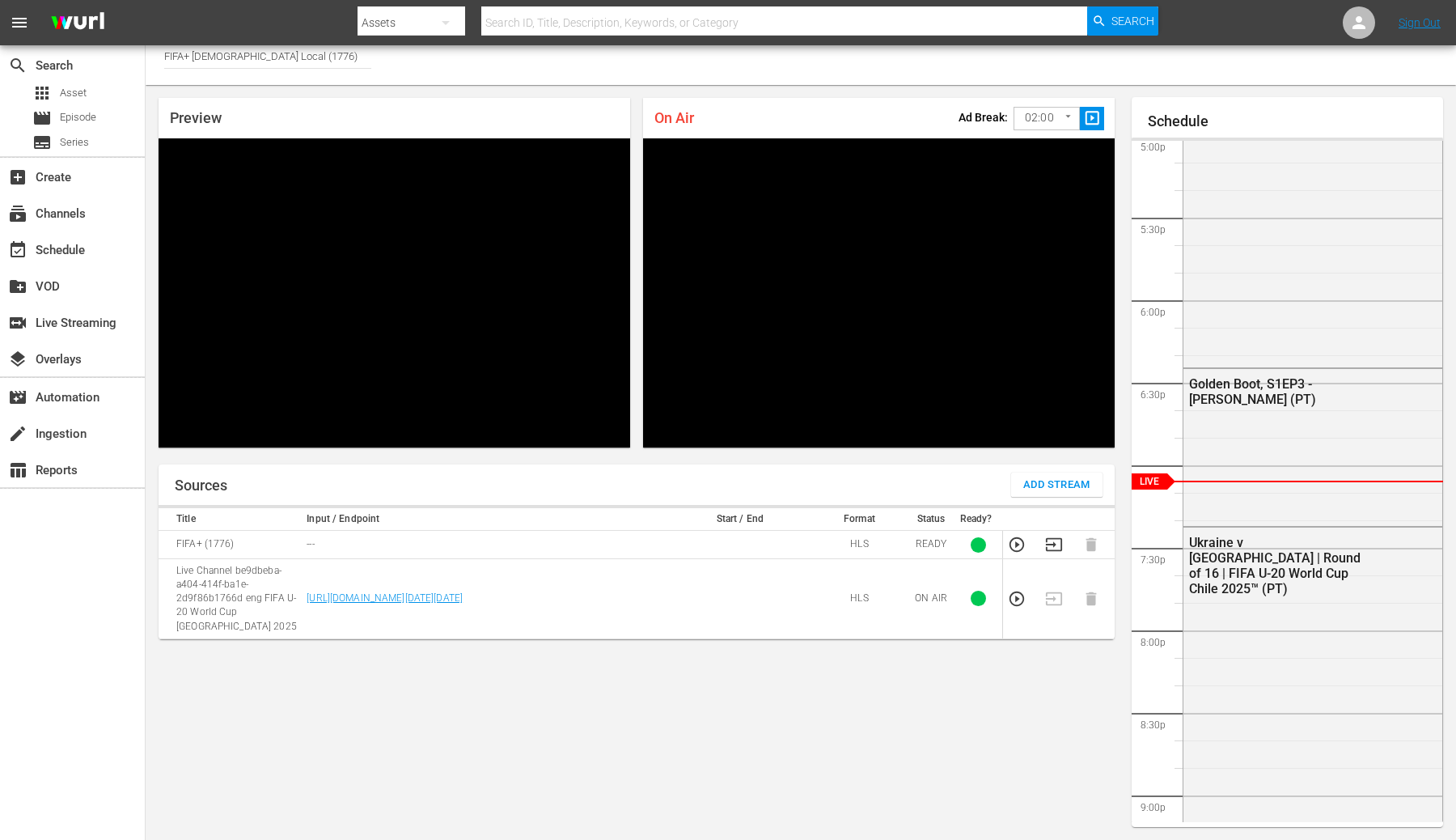
click at [777, 629] on div "Sources Add Stream Title Input / Endpoint Start / End Format Status Ready? FIFA…" at bounding box center [636, 645] width 956 height 362
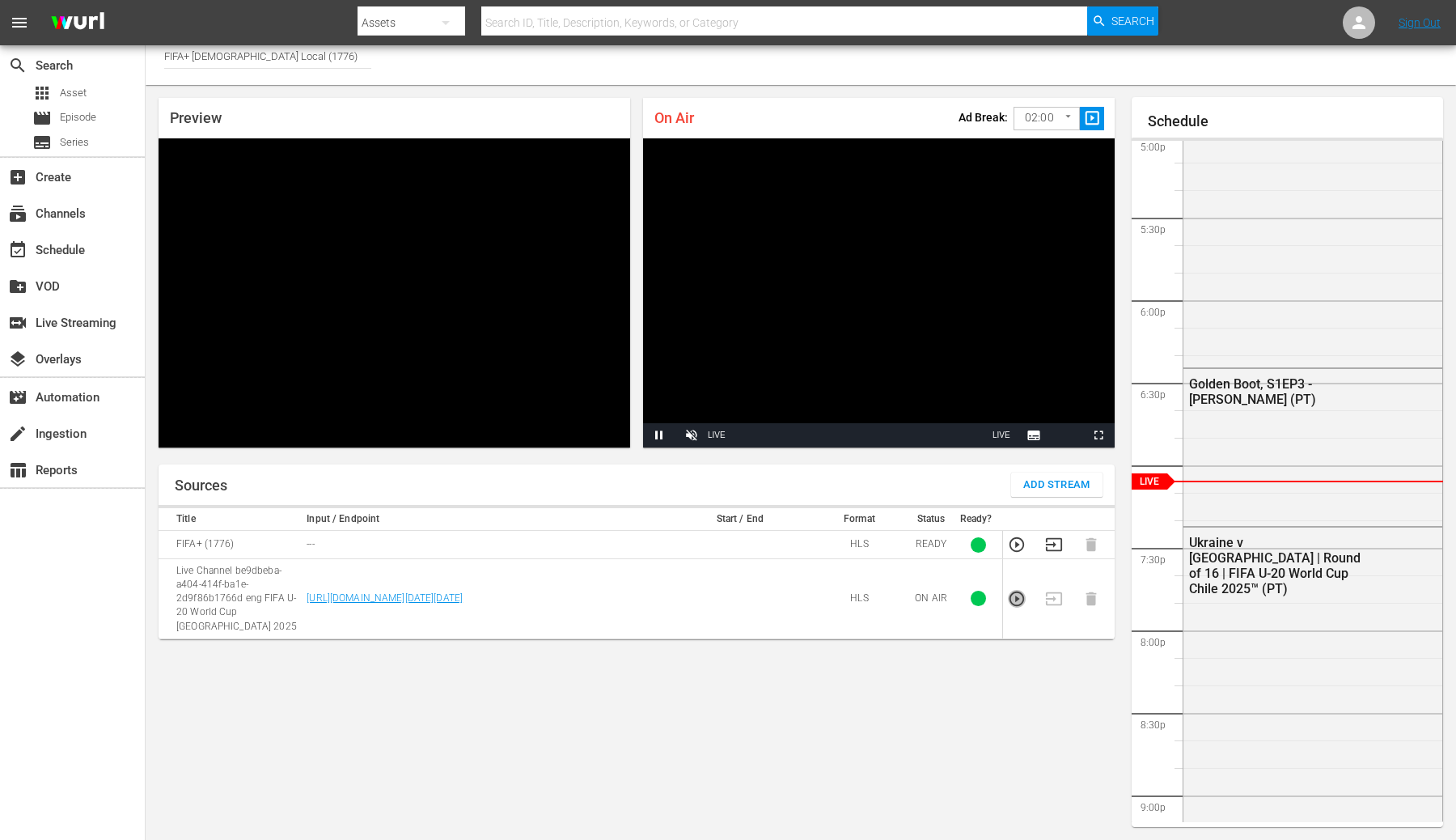
click at [1018, 590] on icon "button" at bounding box center [1017, 599] width 18 height 18
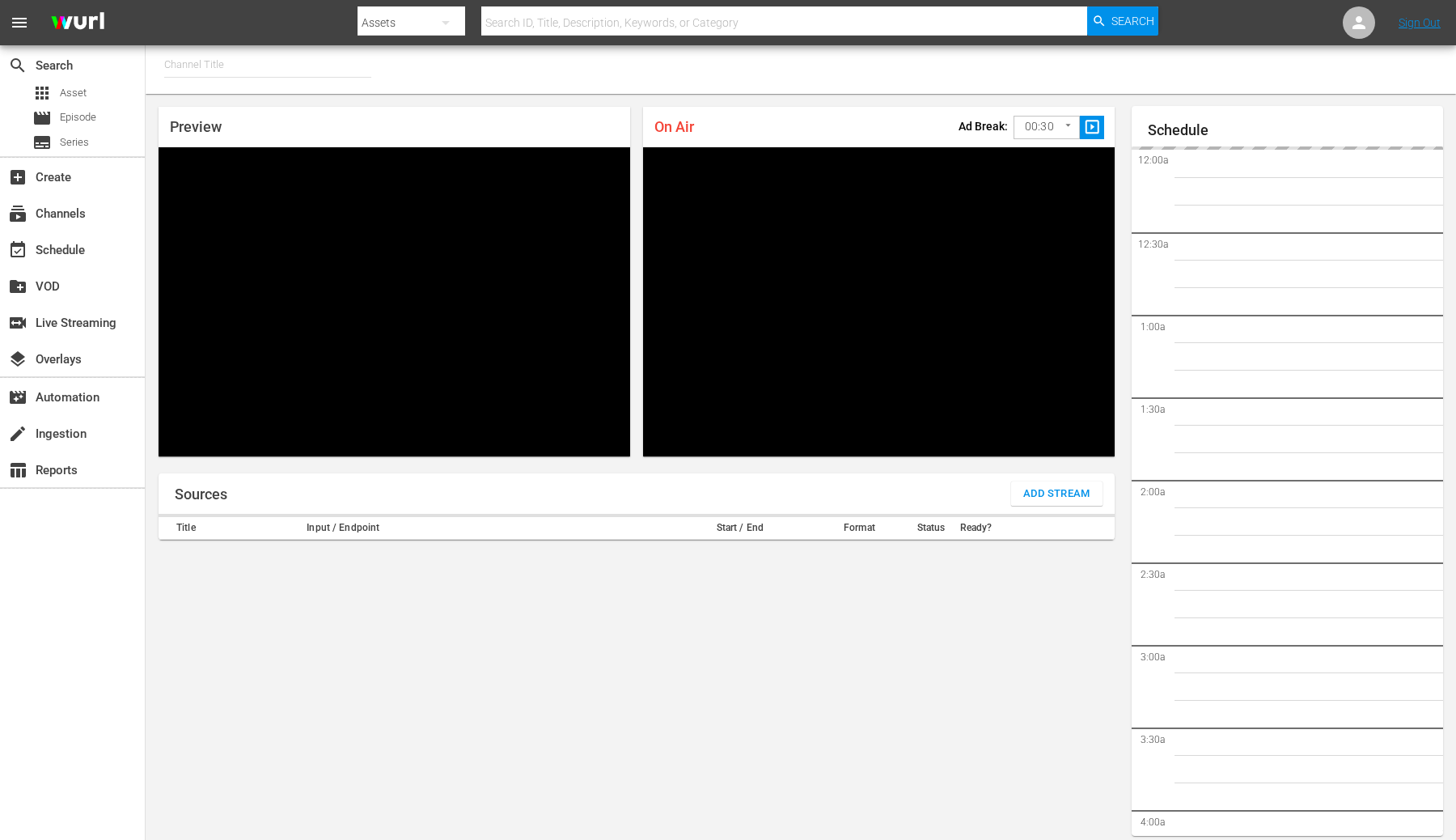
type input "FIFA+ Spanish Global (1780)"
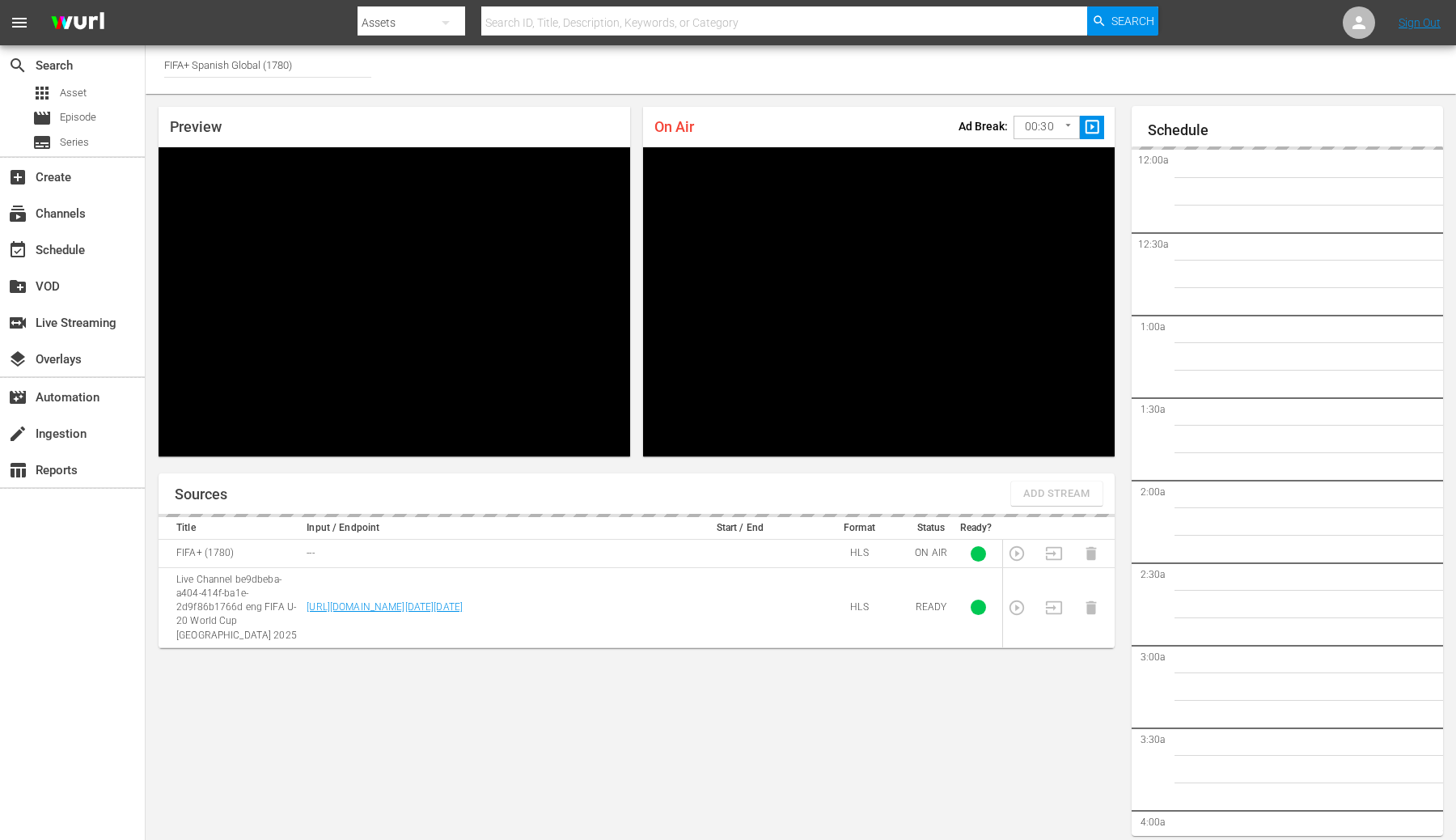
scroll to position [9, 0]
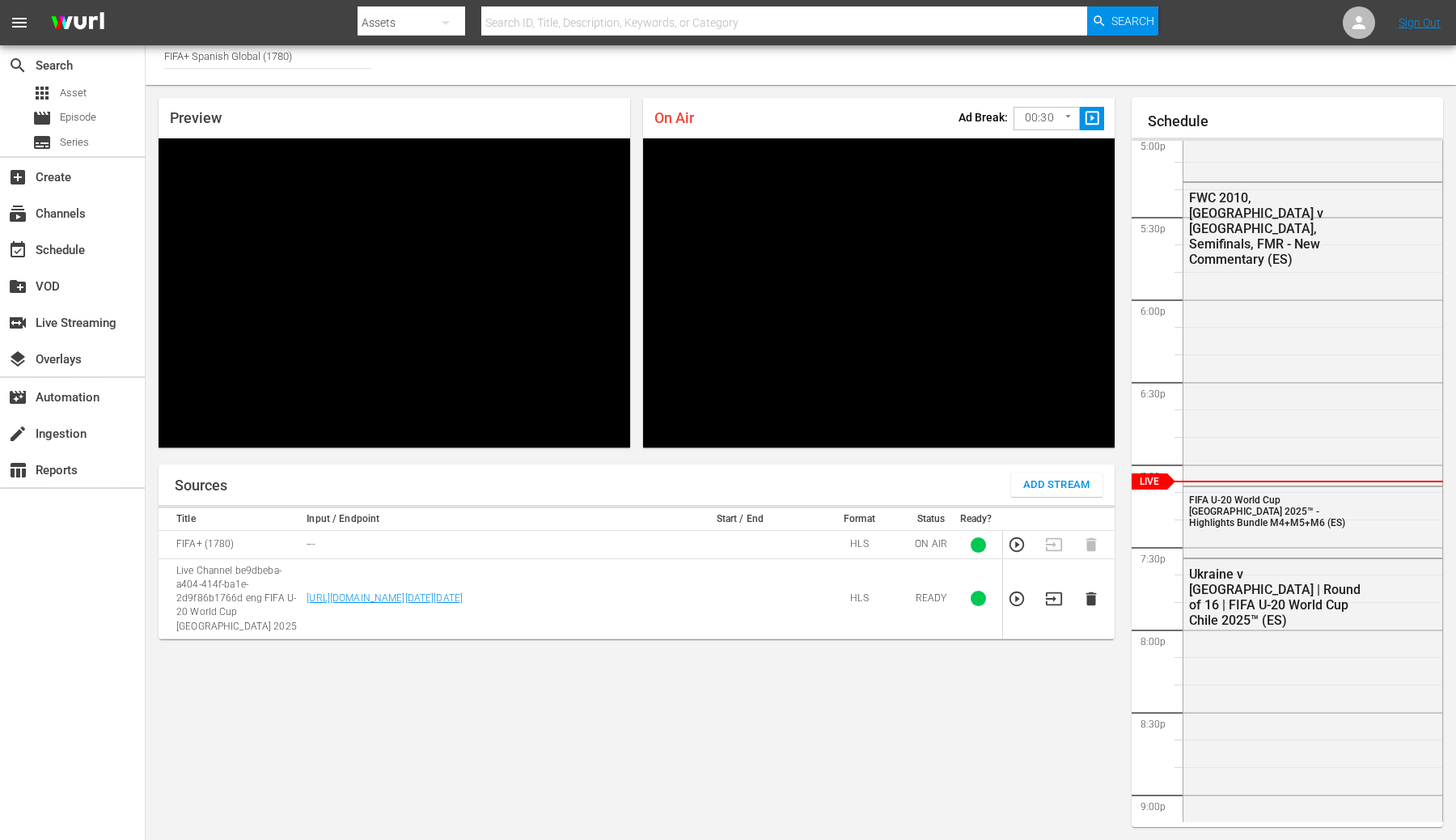
click at [1019, 124] on body "menu Search By Assets Search ID, Title, Description, Keywords, or Category Sear…" at bounding box center [728, 411] width 1456 height 840
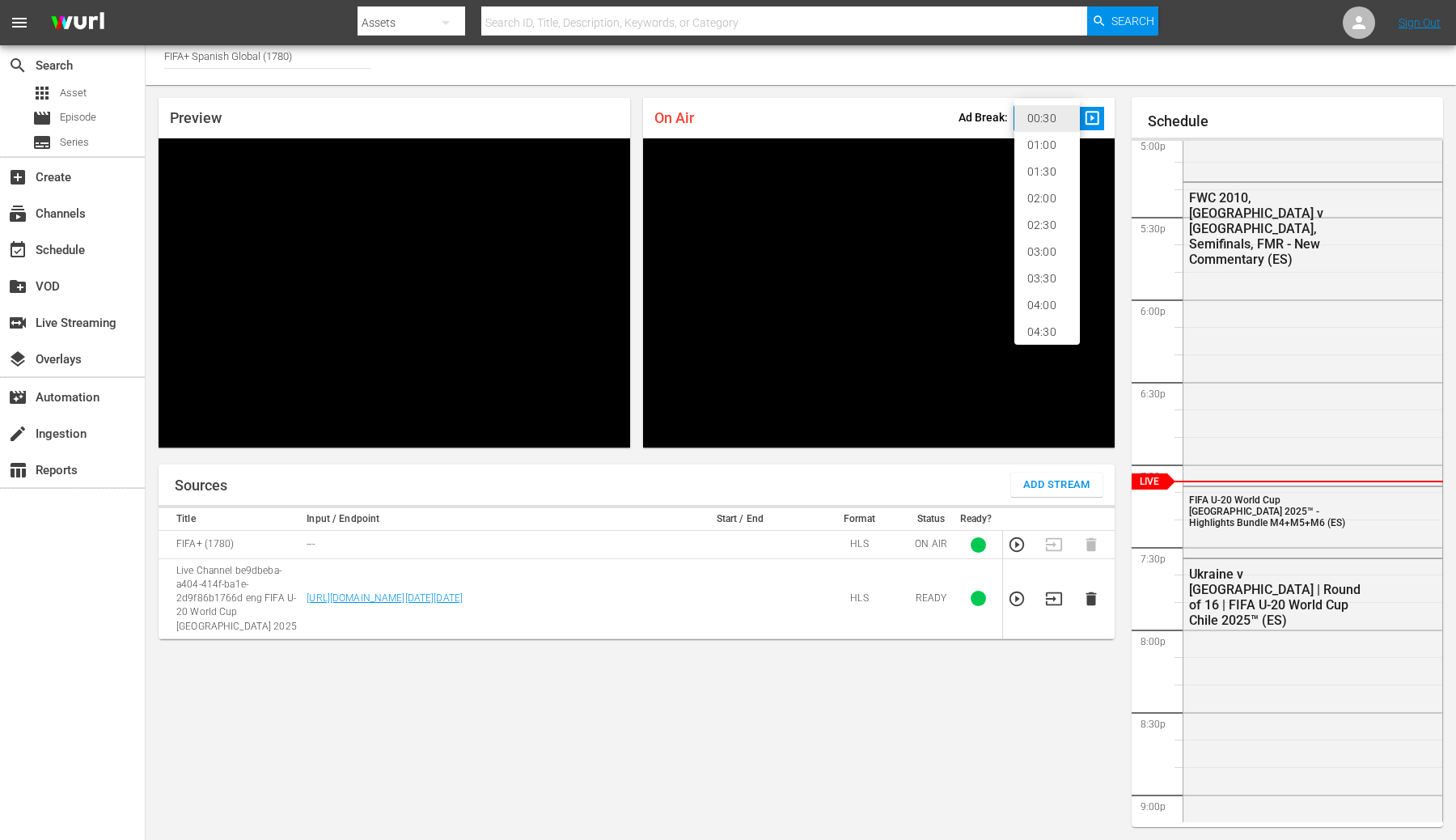
click at [1056, 204] on li "02:00" at bounding box center [1047, 199] width 66 height 27
type input "120"
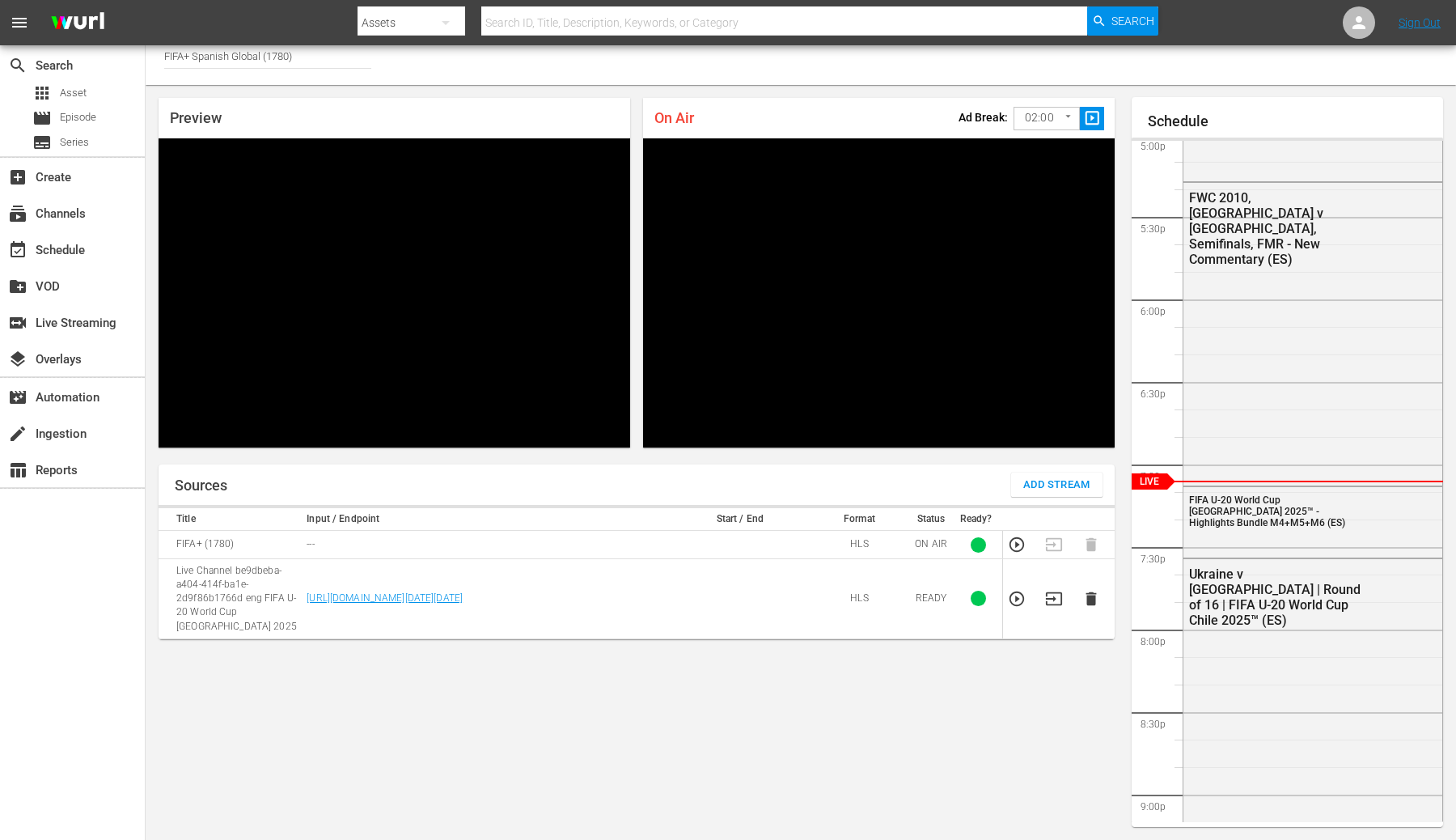
click at [790, 733] on div "Sources Add Stream Title Input / Endpoint Start / End Format Status Ready? FIFA…" at bounding box center [636, 645] width 956 height 362
click at [1053, 597] on icon "button" at bounding box center [1054, 599] width 18 height 18
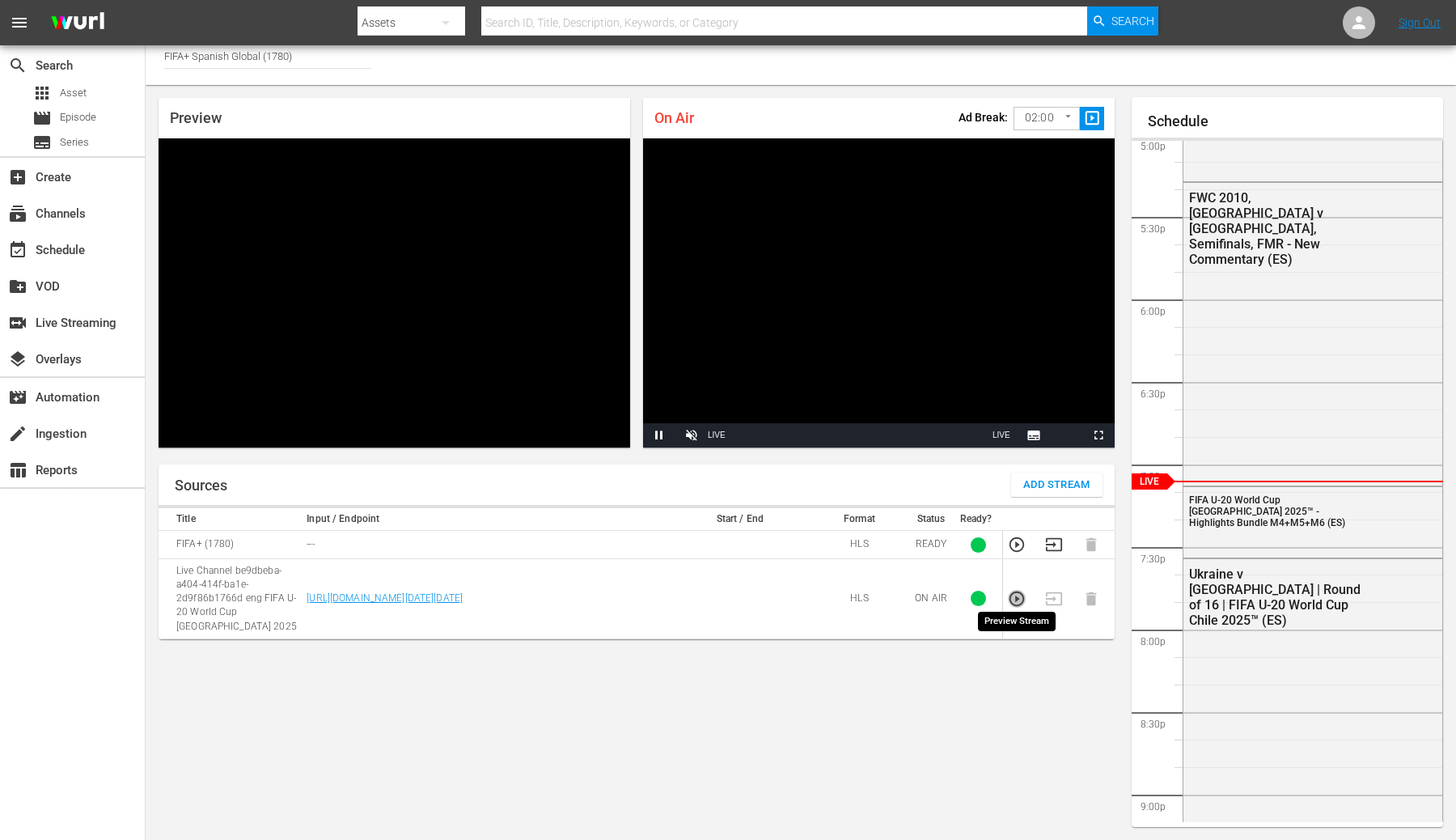
click at [1021, 594] on icon "button" at bounding box center [1017, 599] width 18 height 18
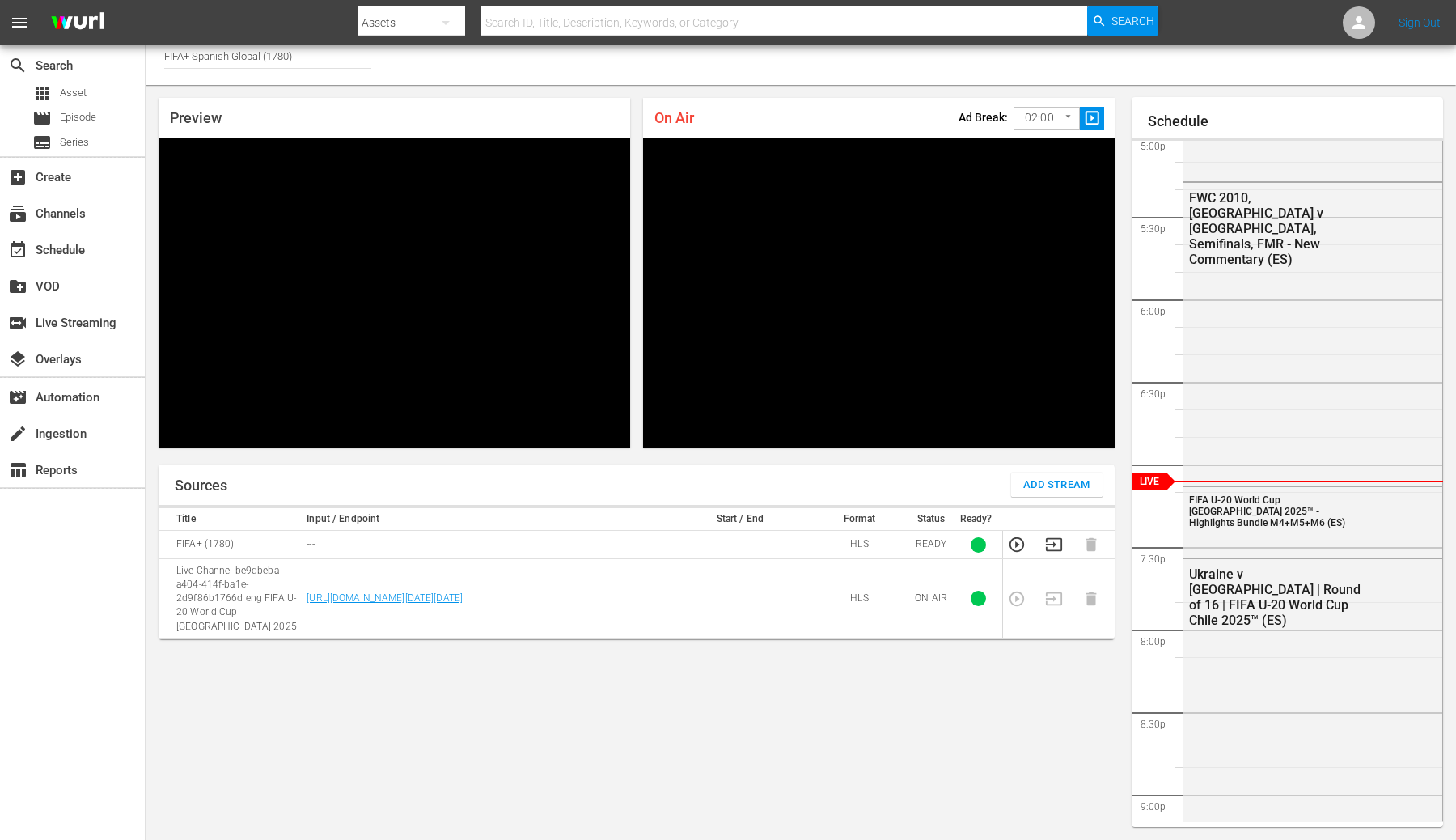
click at [695, 696] on div "Sources Add Stream Title Input / Endpoint Start / End Format Status Ready? FIFA…" at bounding box center [636, 645] width 956 height 362
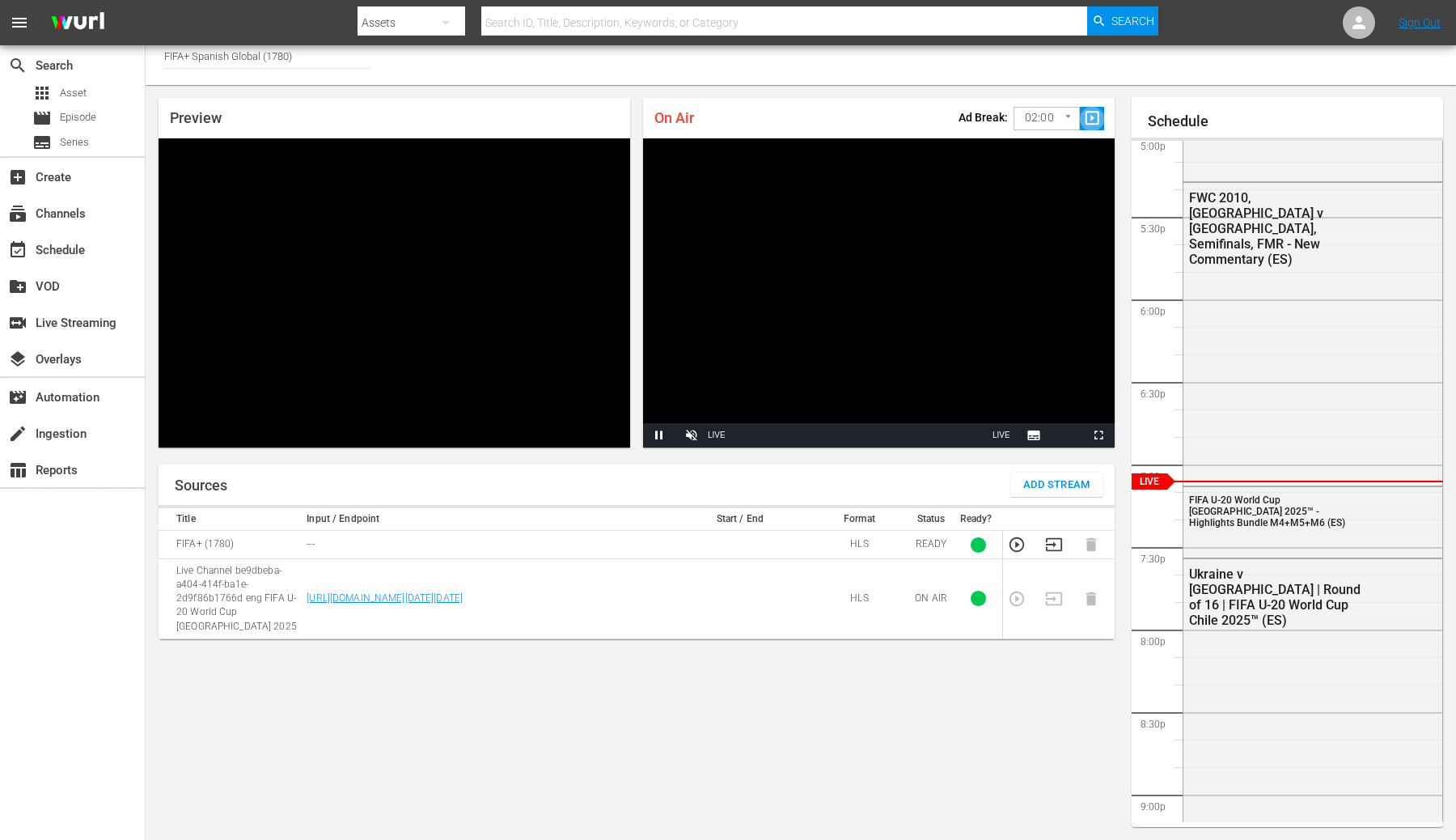
click at [1092, 115] on span "slideshow_sharp" at bounding box center [1092, 118] width 19 height 19
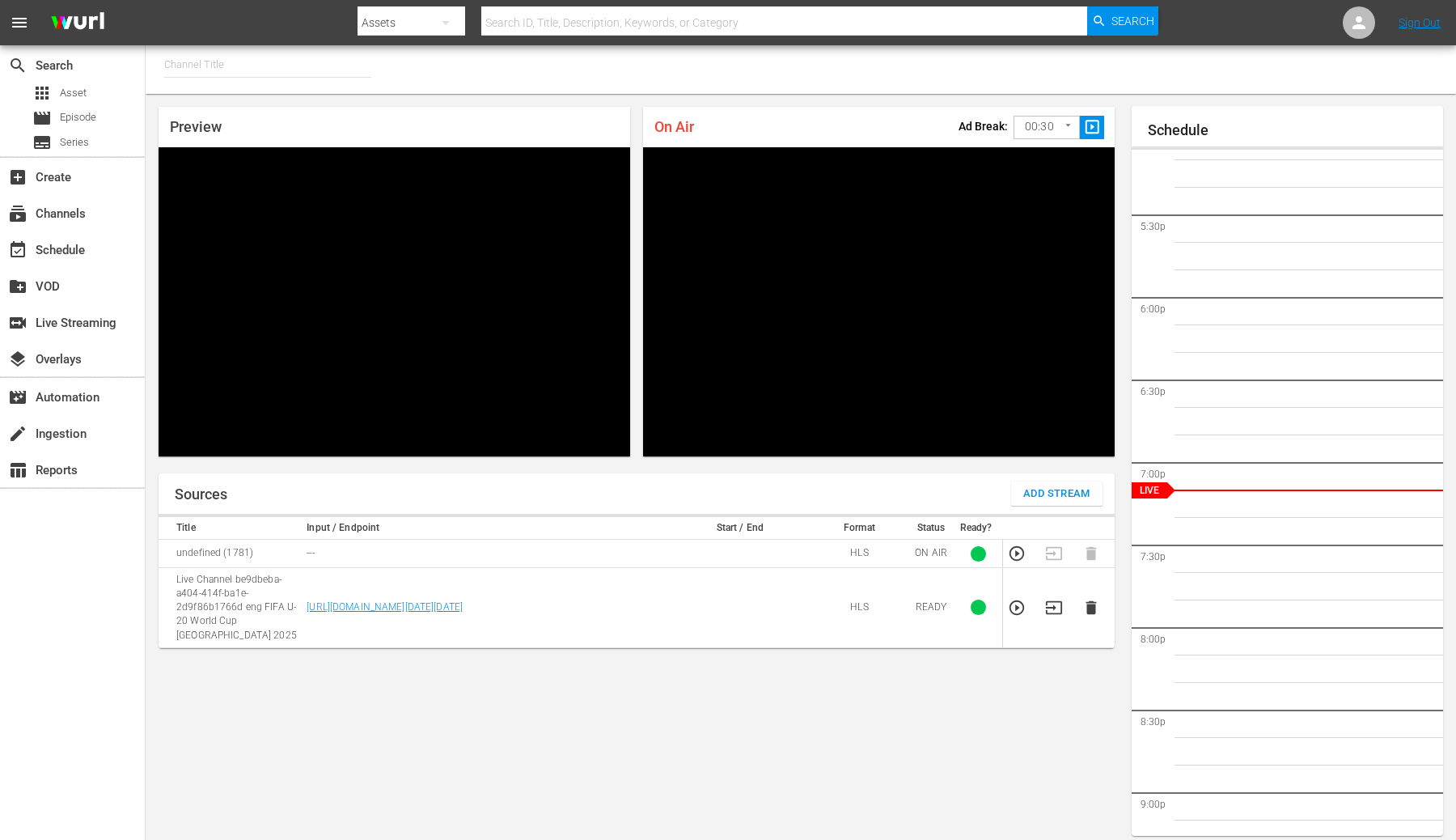
scroll to position [9, 0]
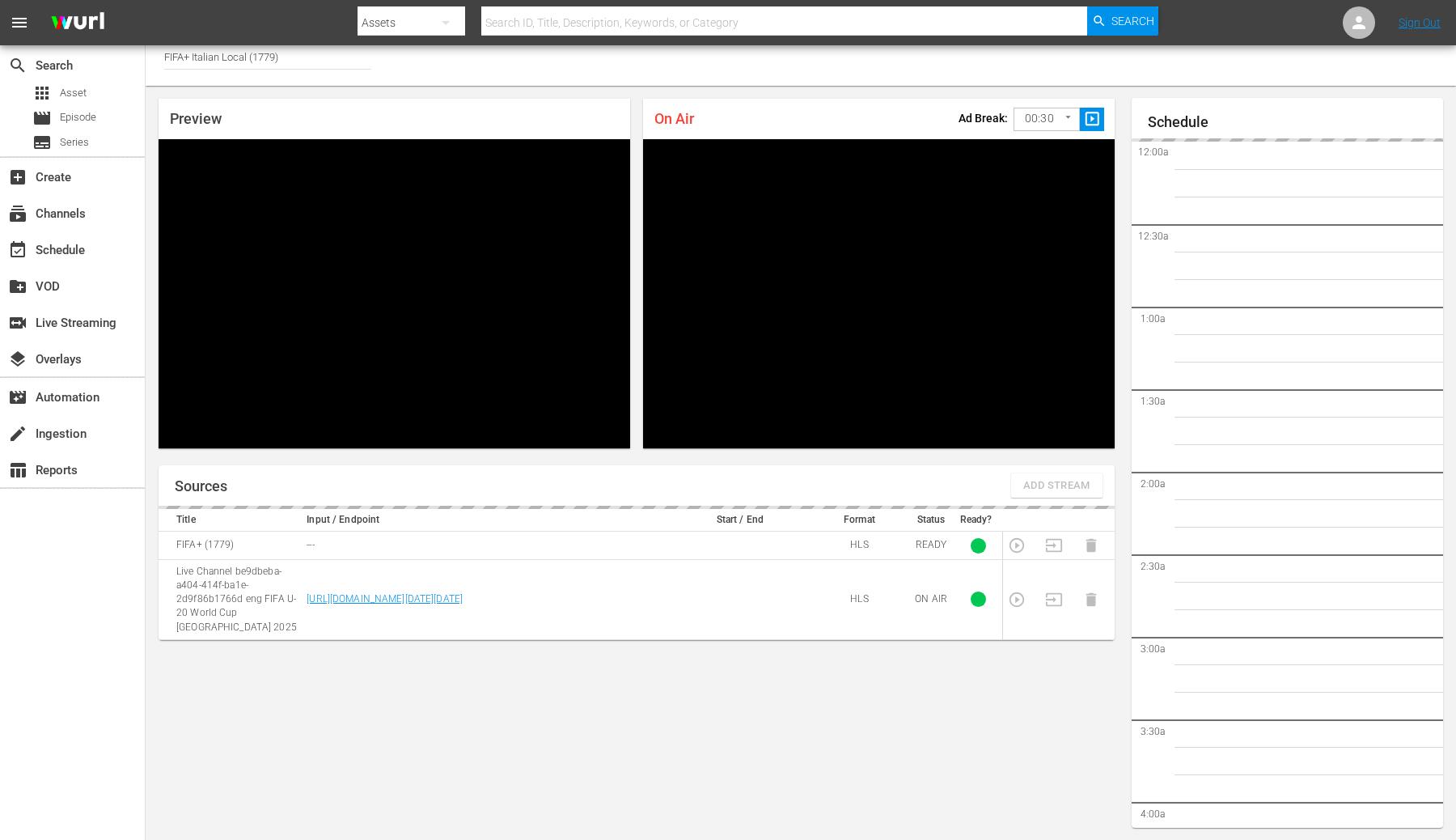
scroll to position [2853, 0]
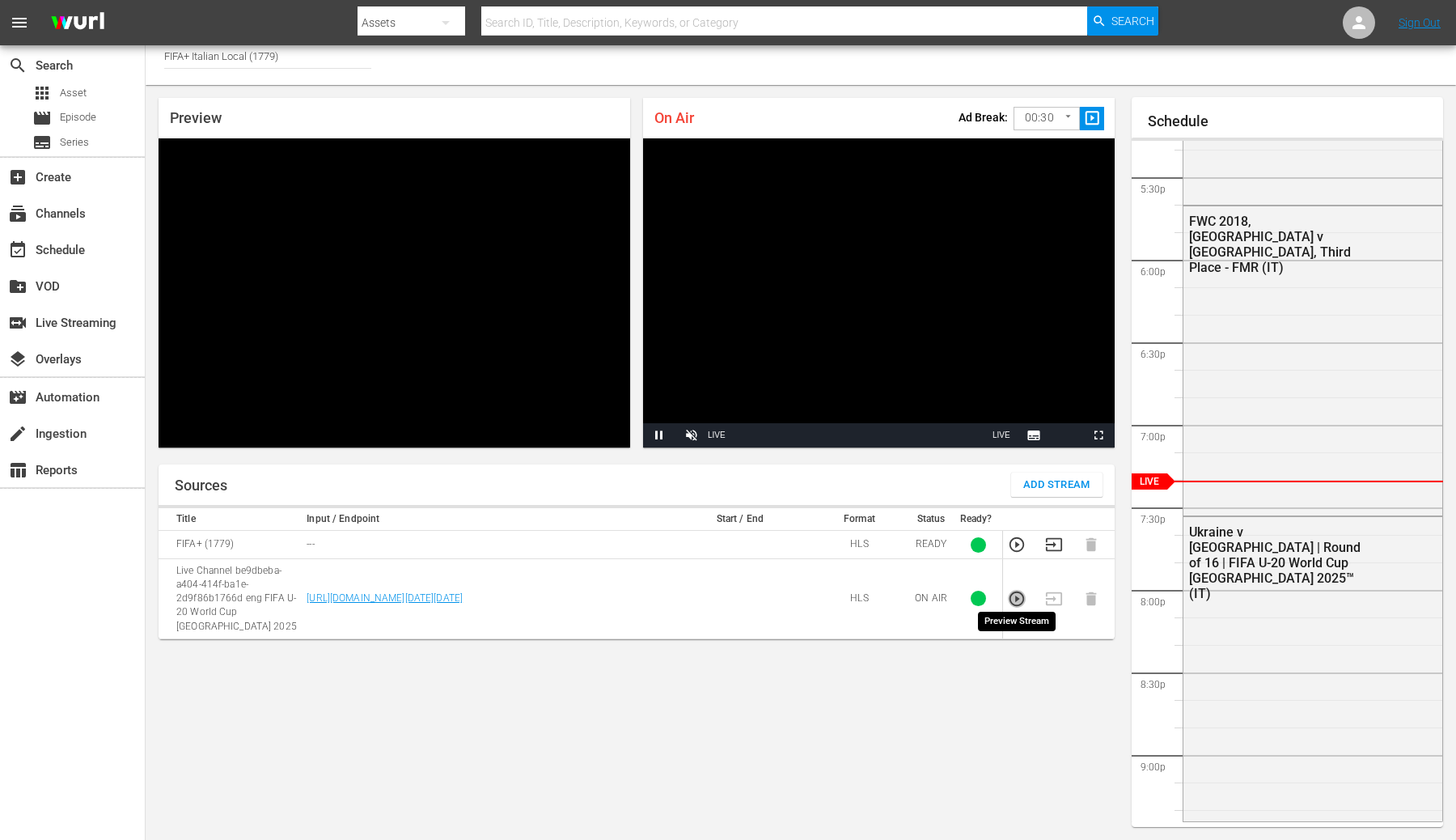
click at [1016, 593] on icon "button" at bounding box center [1017, 599] width 18 height 18
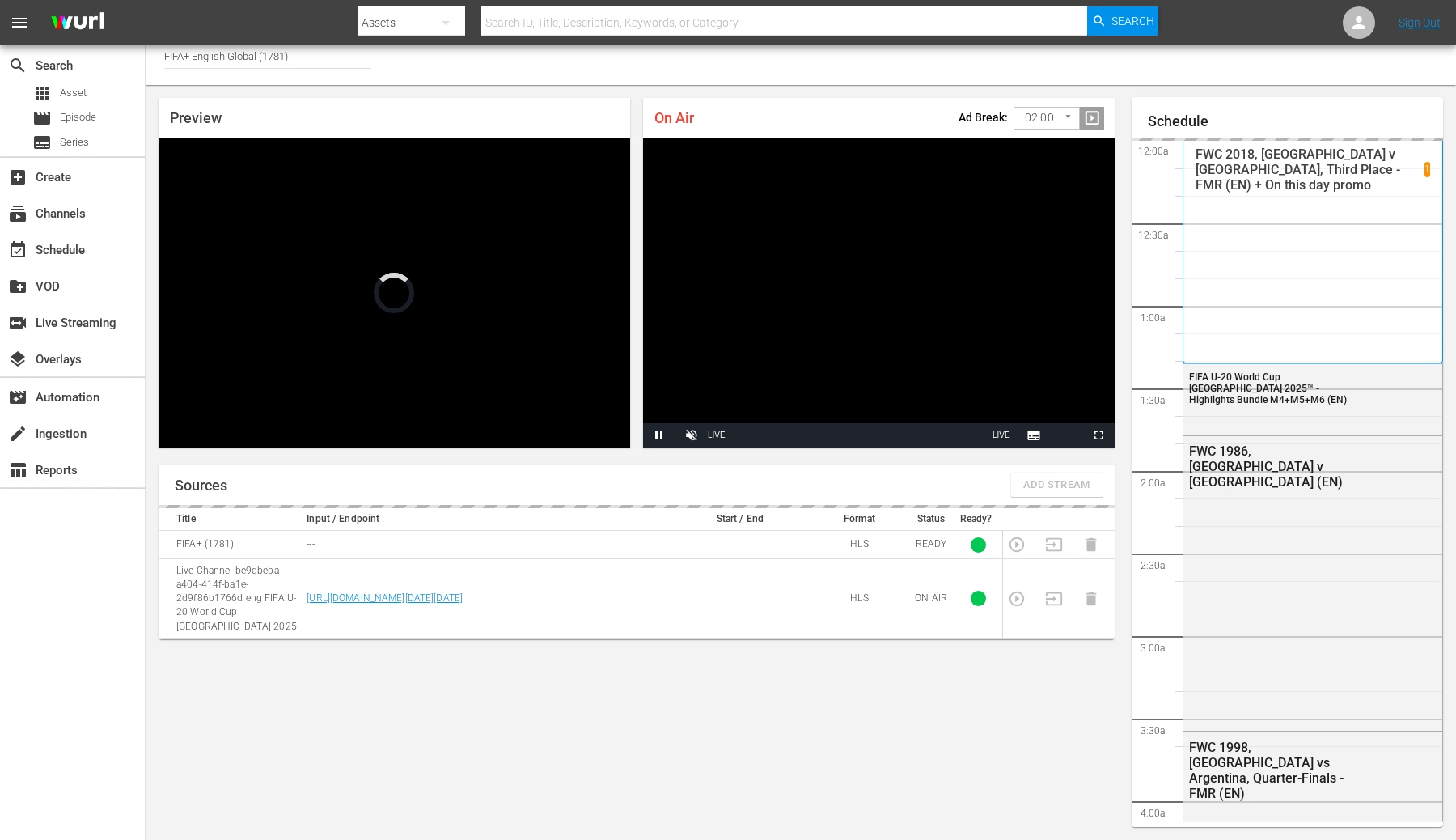
scroll to position [2809, 0]
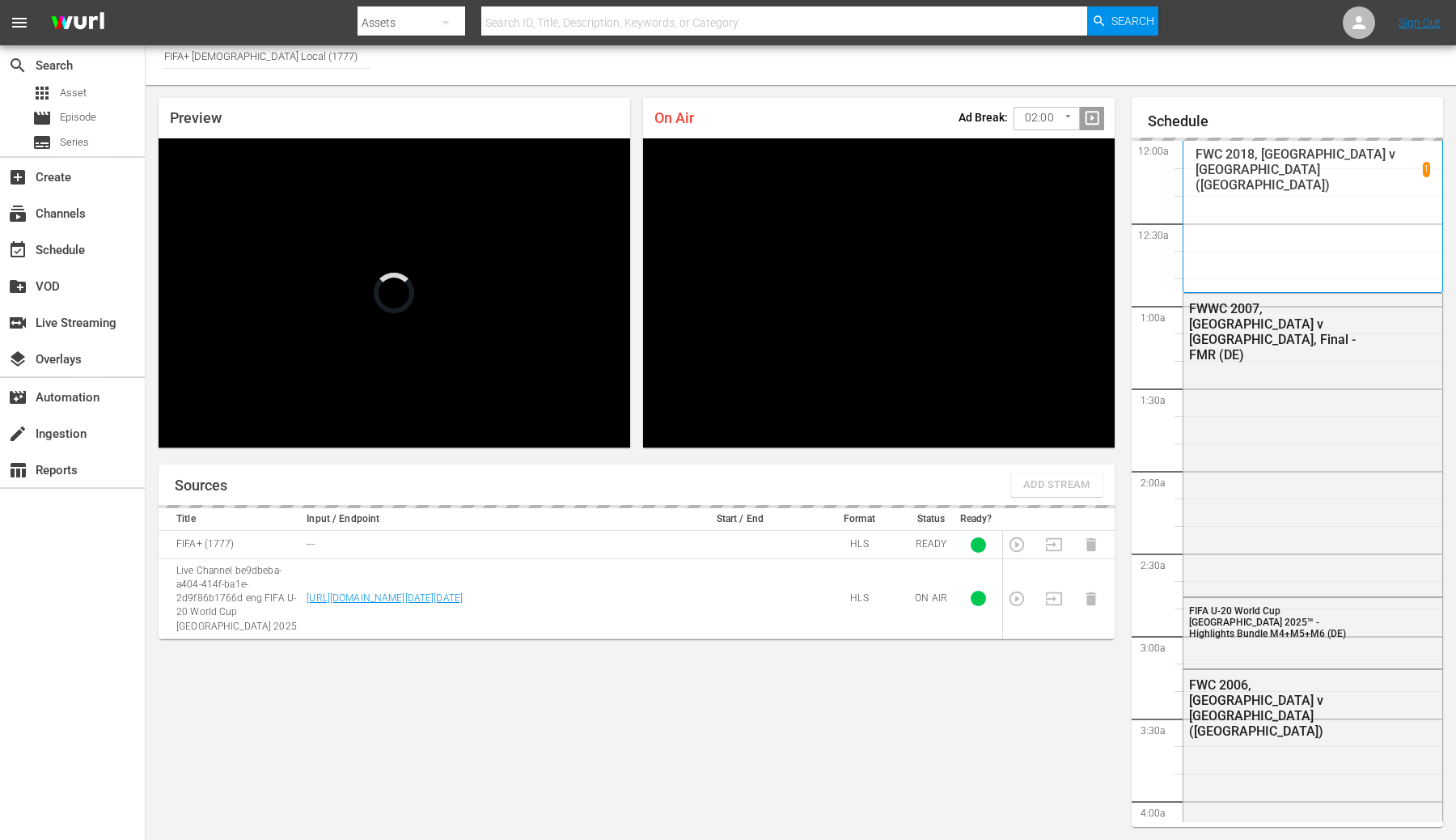
scroll to position [2812, 0]
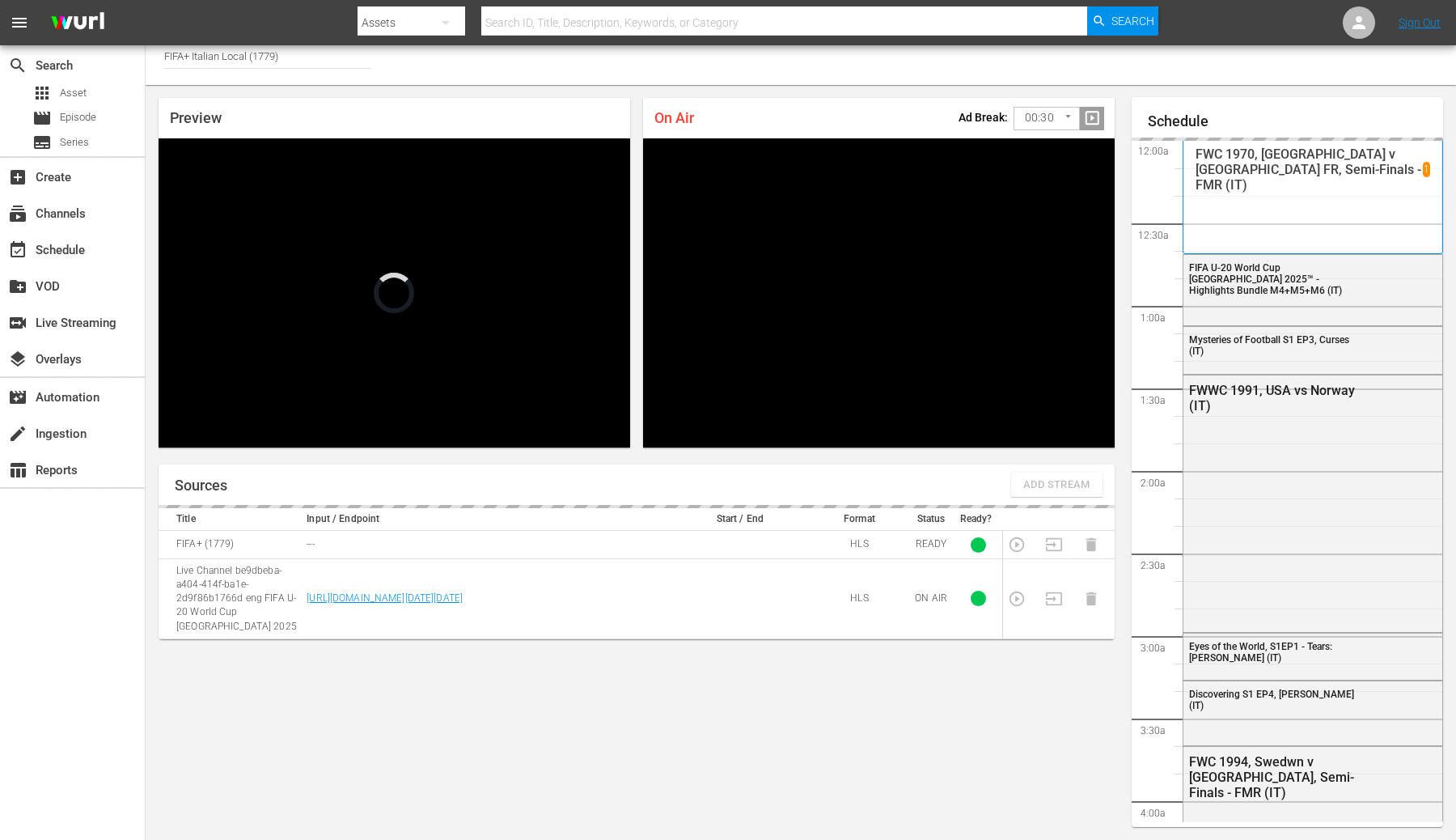
scroll to position [2853, 0]
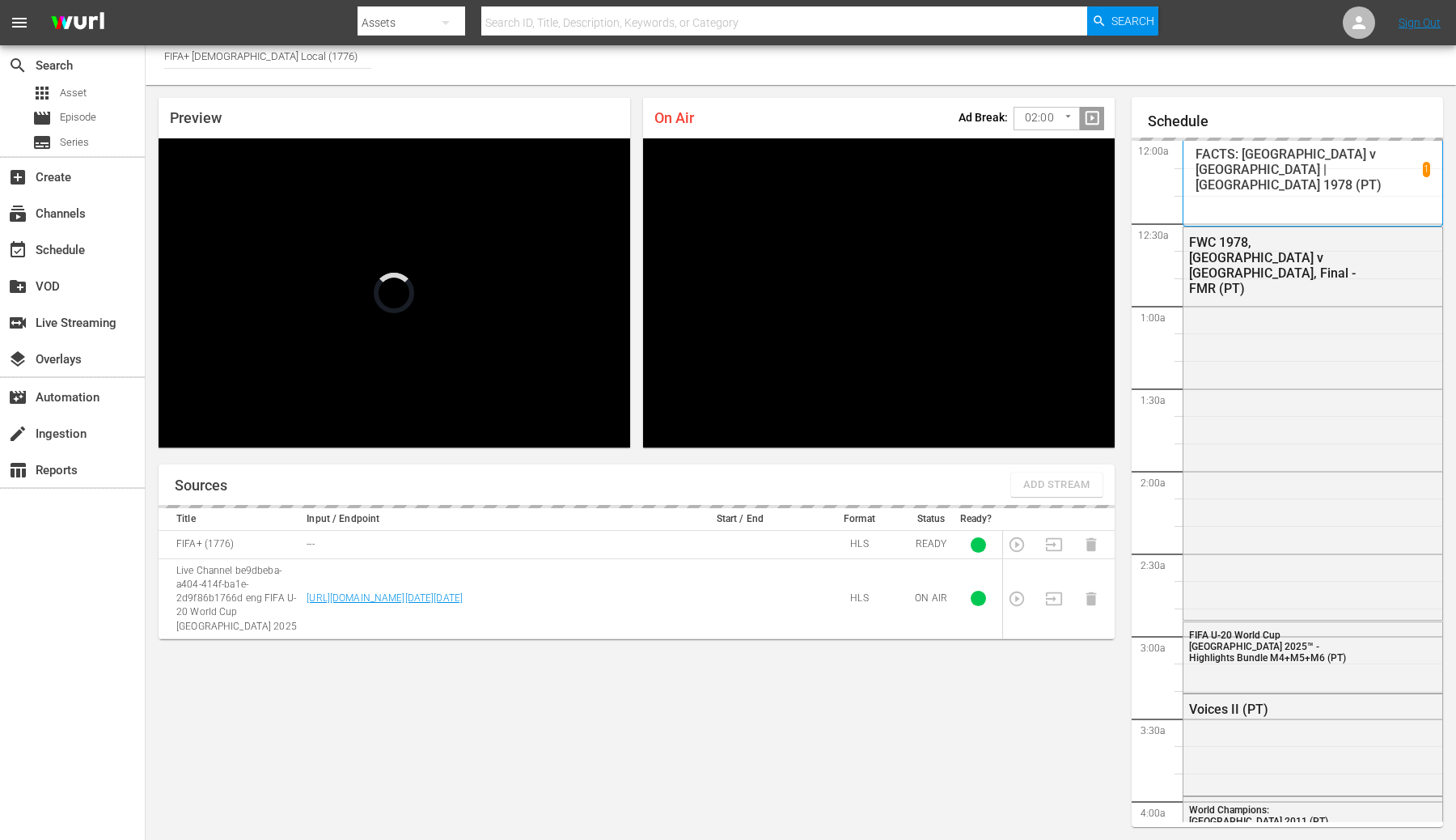
scroll to position [2812, 0]
